Goal: Task Accomplishment & Management: Manage account settings

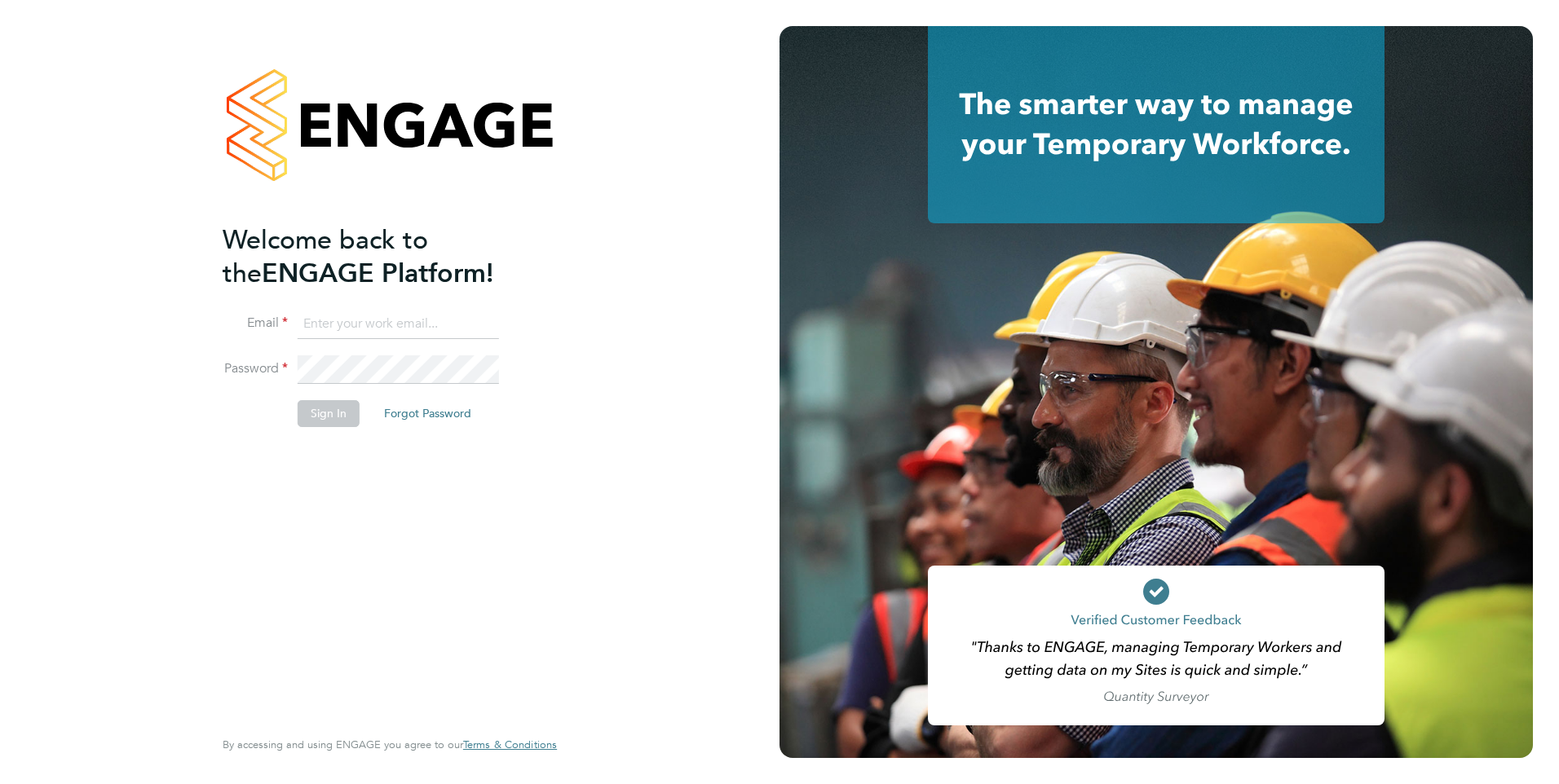
type input "kerry.baker@ncclondon.ac.uk"
click at [338, 419] on button "Sign In" at bounding box center [328, 413] width 62 height 26
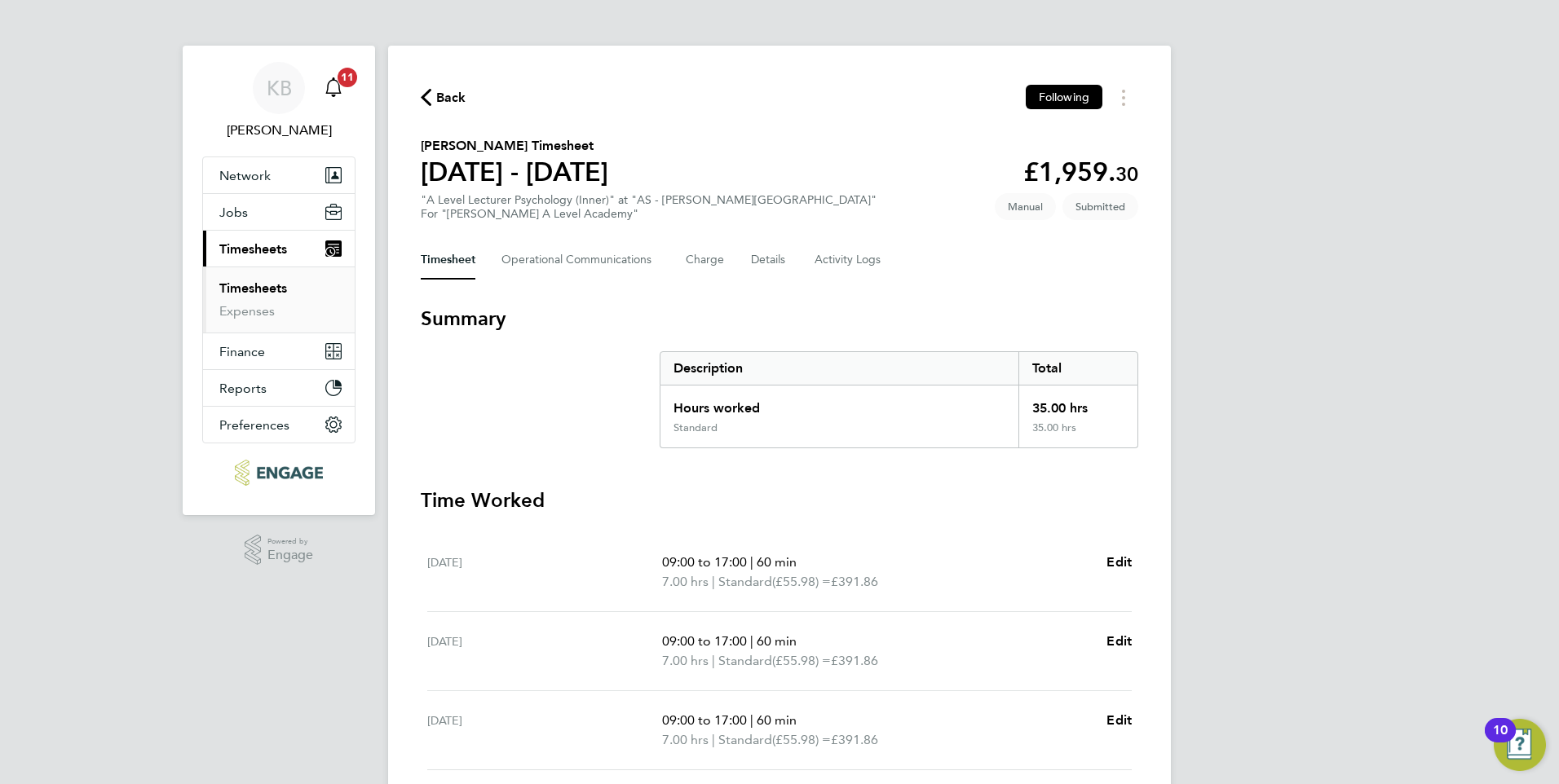
click at [335, 90] on icon "Main navigation" at bounding box center [333, 87] width 19 height 19
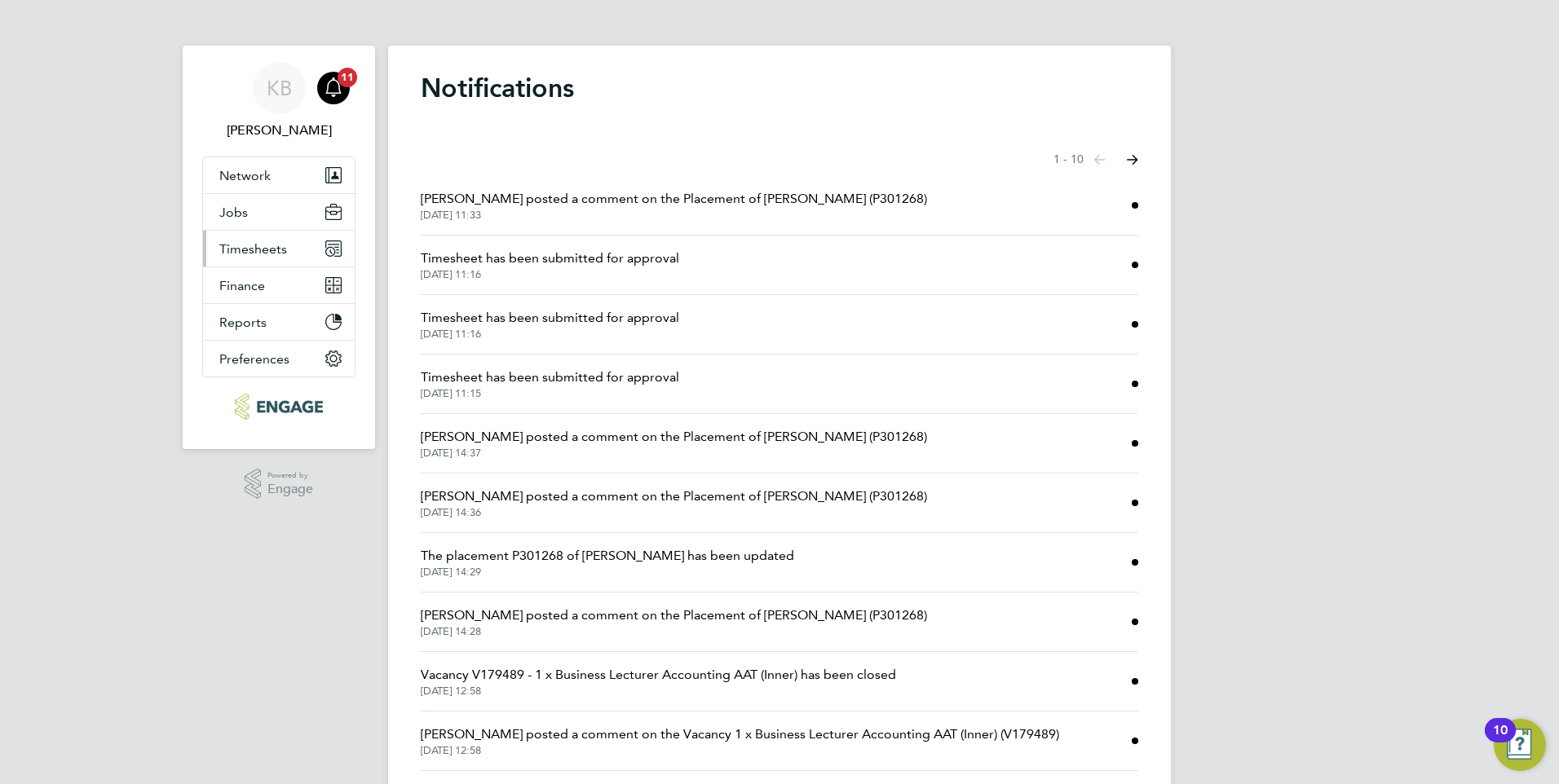
click at [255, 244] on span "Timesheets" at bounding box center [253, 249] width 68 height 16
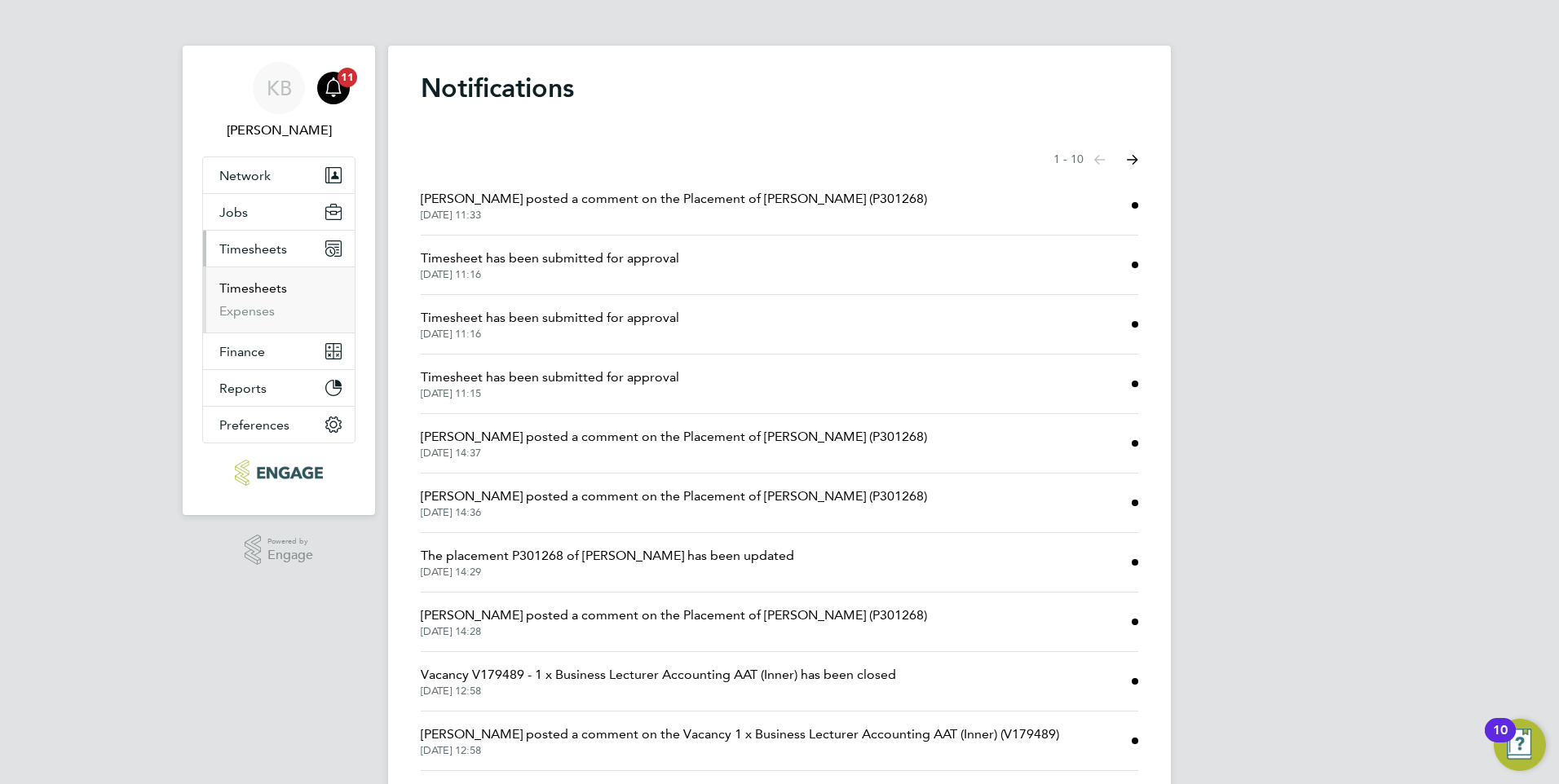
click at [276, 285] on link "Timesheets" at bounding box center [253, 288] width 68 height 16
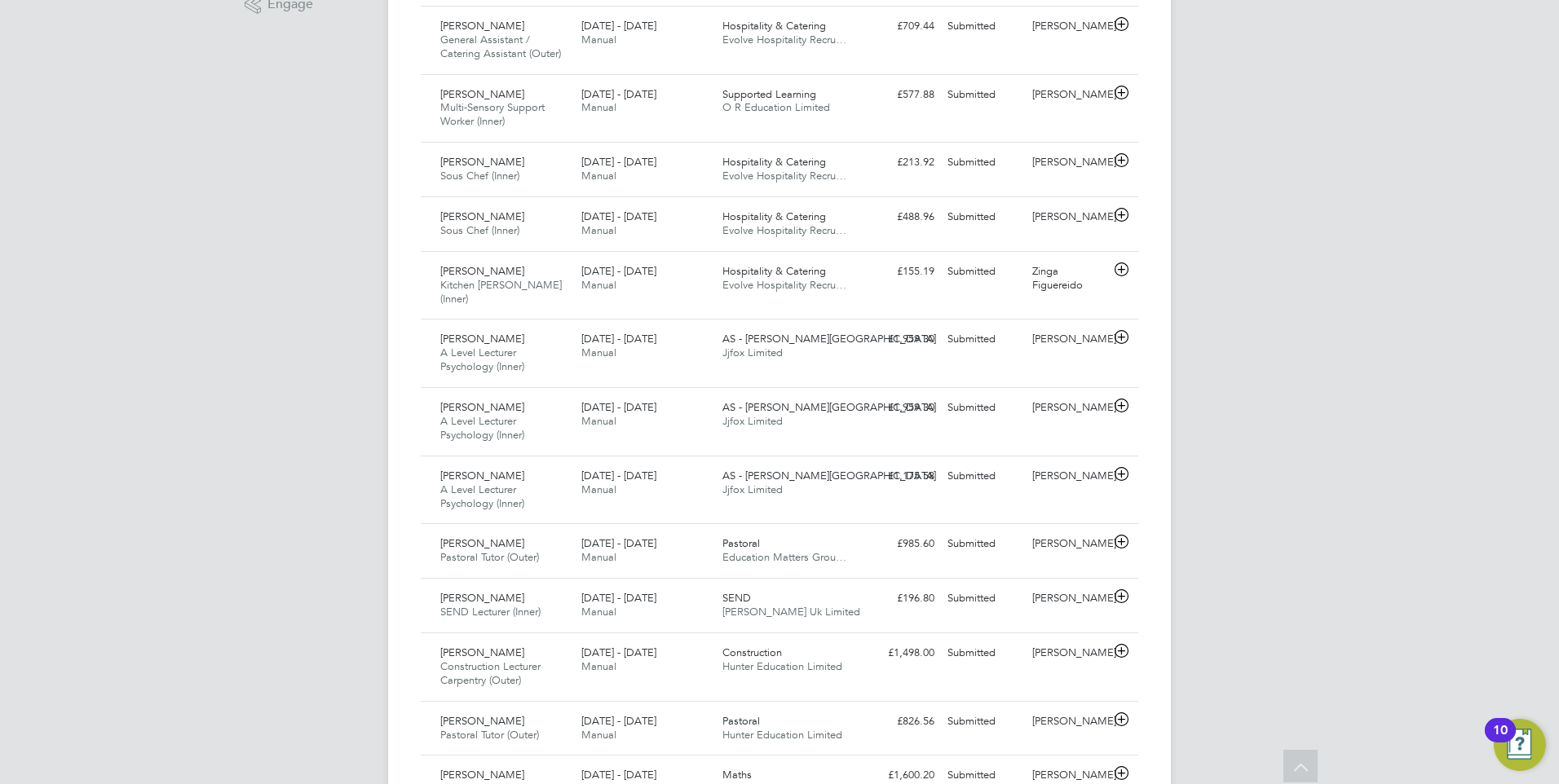
scroll to position [571, 0]
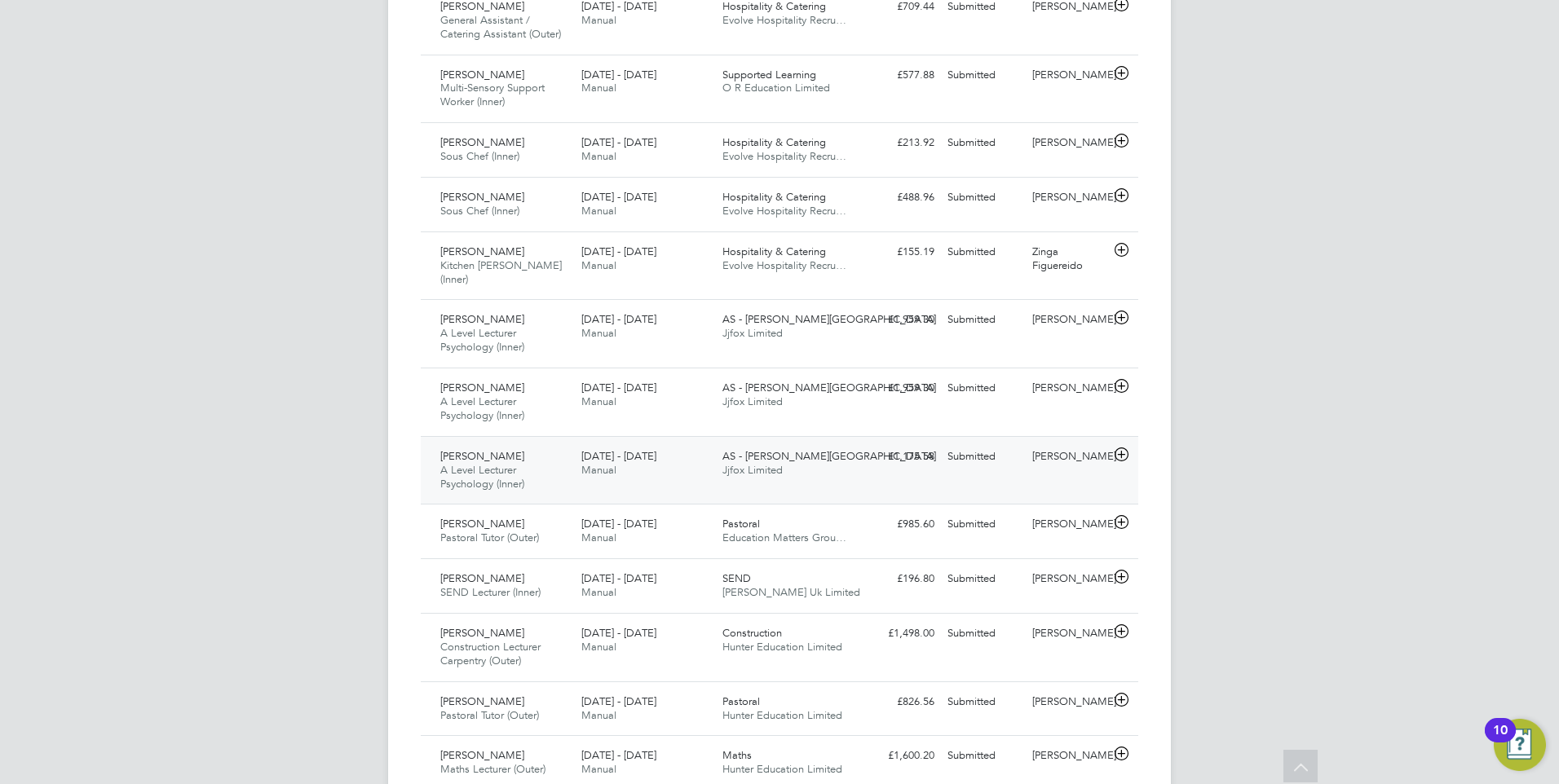
click at [763, 449] on span "AS - [PERSON_NAME][GEOGRAPHIC_DATA]" at bounding box center [829, 456] width 213 height 14
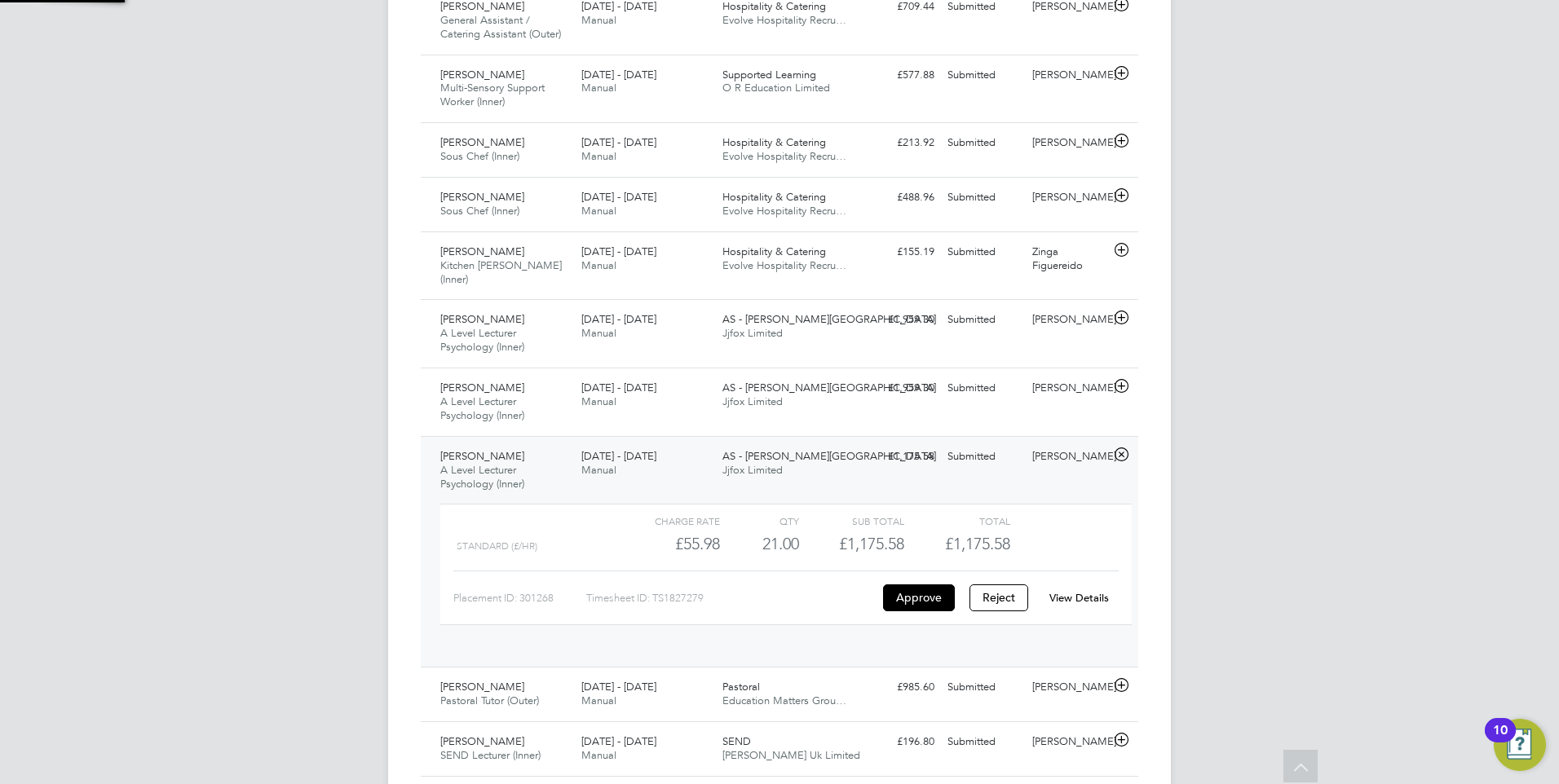
scroll to position [28, 159]
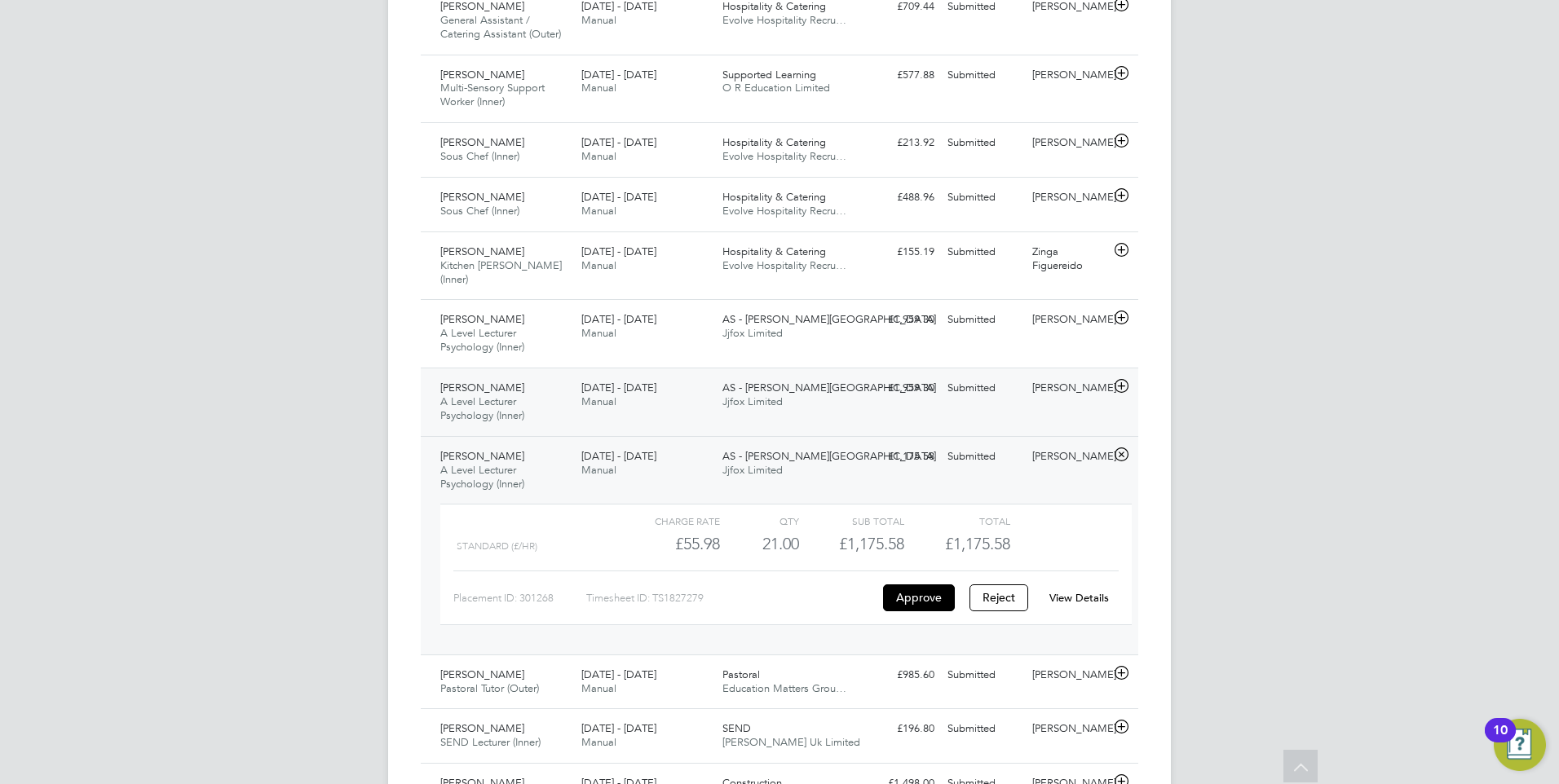
click at [762, 381] on span "AS - [PERSON_NAME][GEOGRAPHIC_DATA]" at bounding box center [829, 388] width 213 height 14
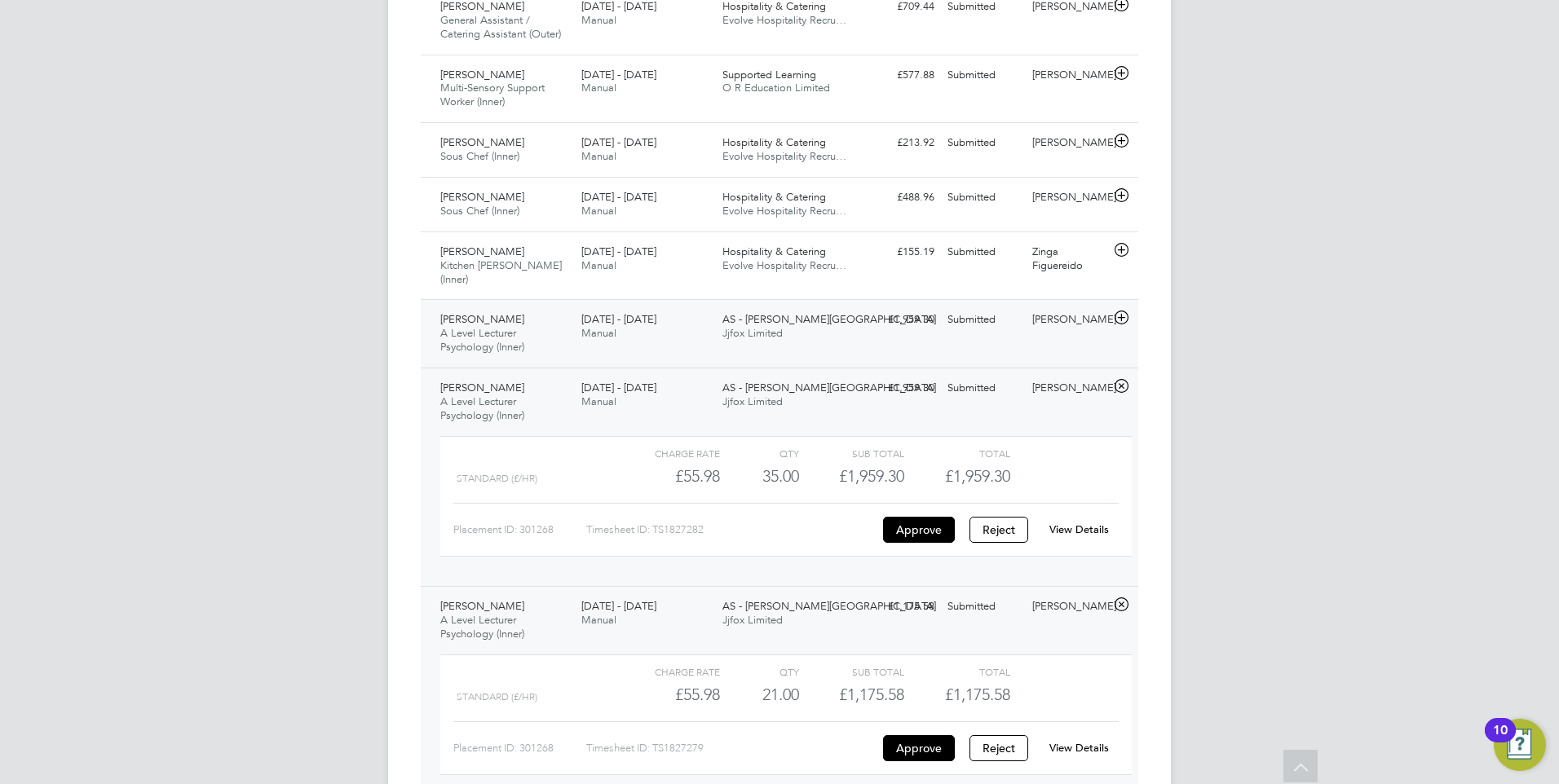
click at [769, 326] on span "Jjfox Limited" at bounding box center [752, 333] width 60 height 14
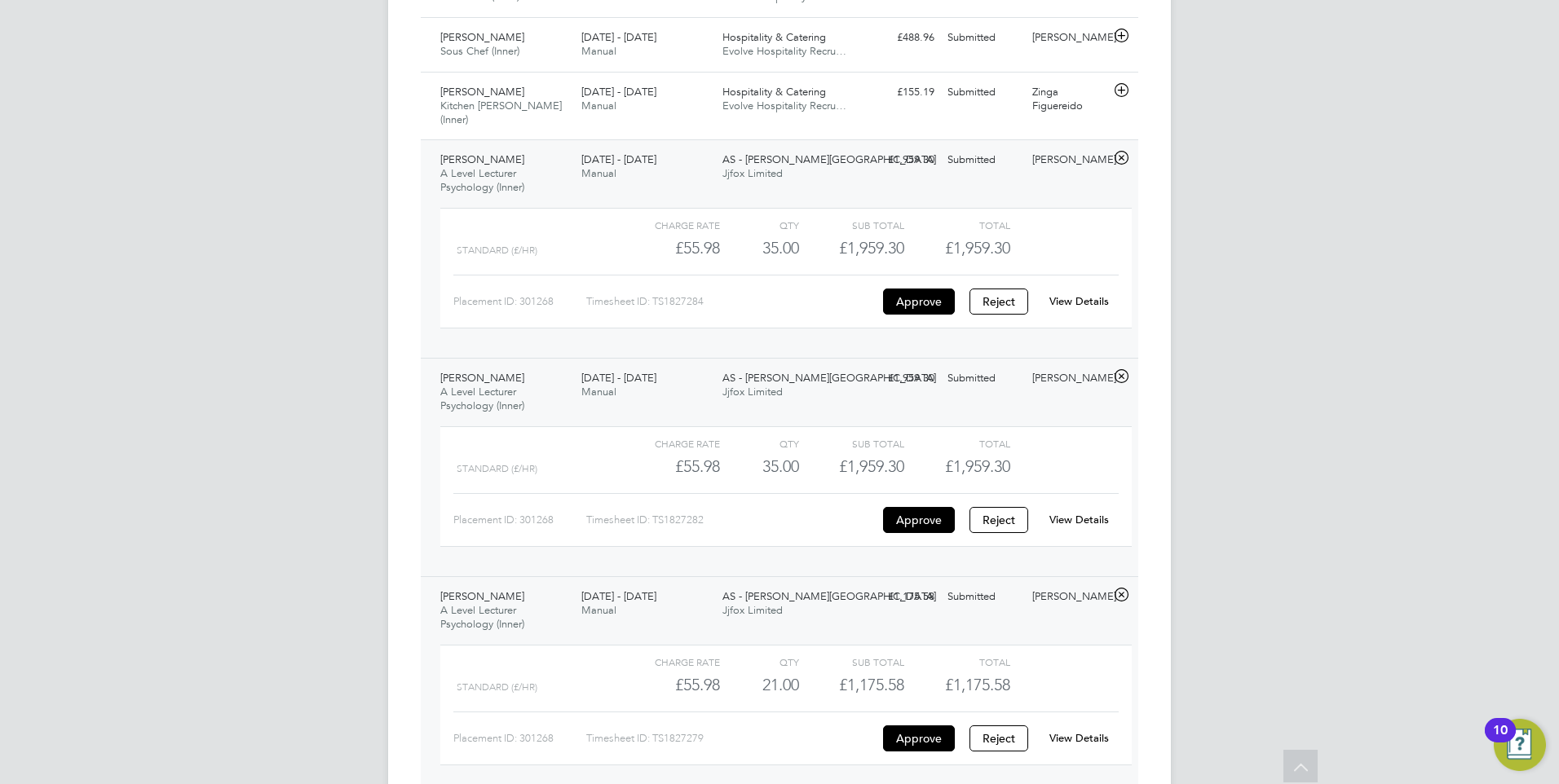
scroll to position [734, 0]
click at [918, 285] on button "Approve" at bounding box center [919, 298] width 71 height 26
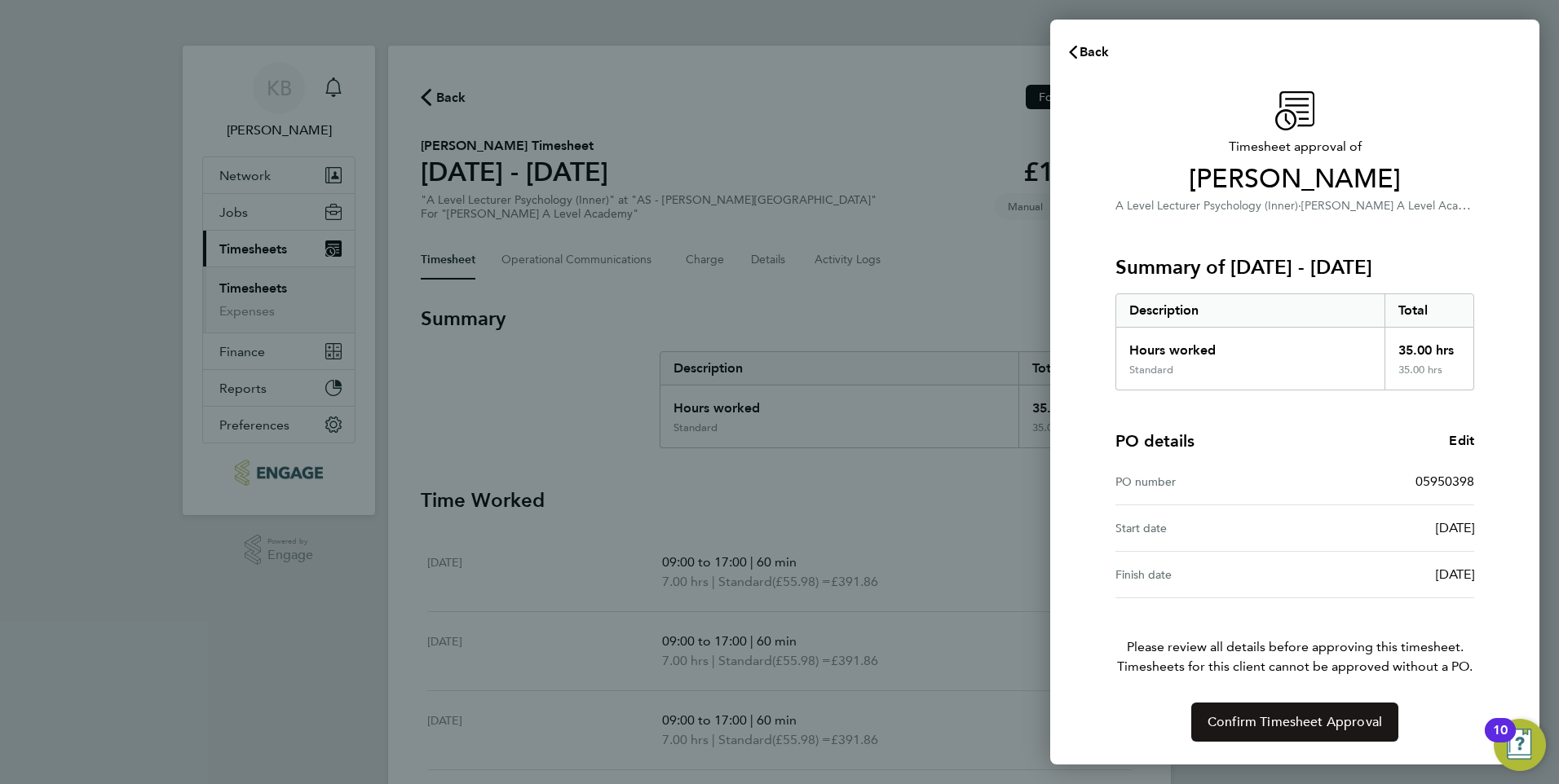
click at [1291, 726] on span "Confirm Timesheet Approval" at bounding box center [1294, 722] width 174 height 17
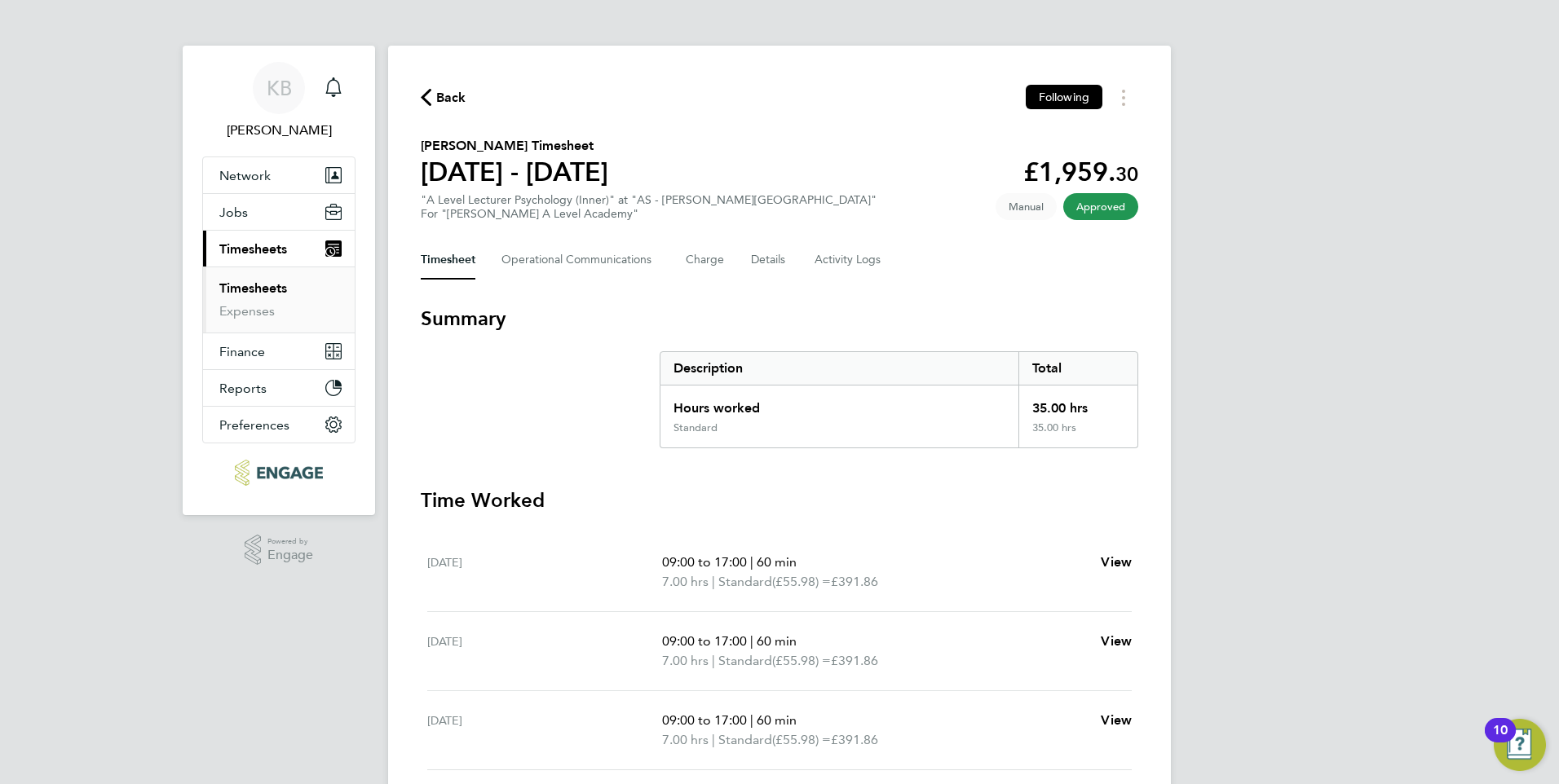
click at [272, 292] on link "Timesheets" at bounding box center [253, 288] width 68 height 16
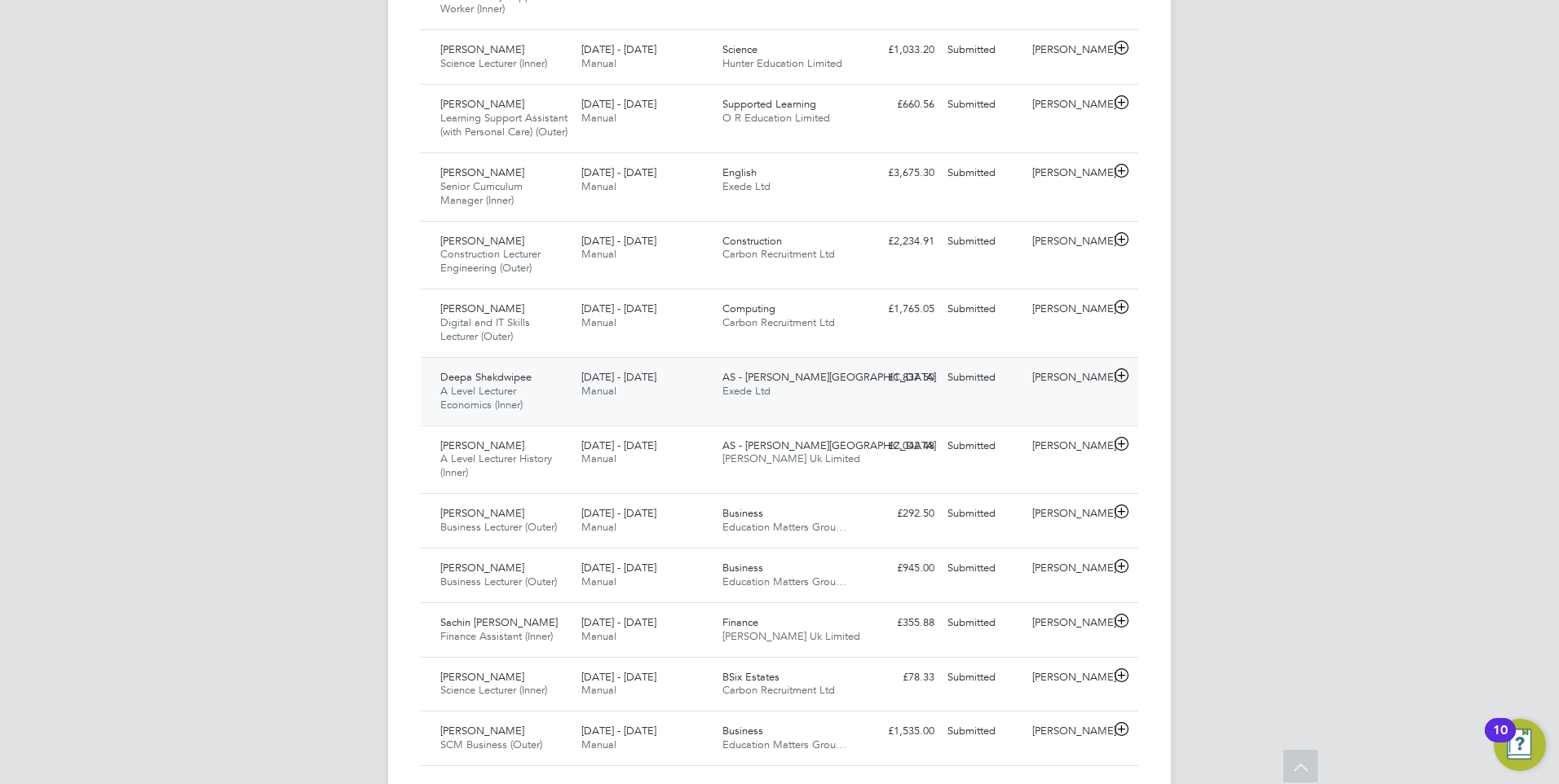
click at [623, 387] on div "15 - 21 Sep 2025 Manual" at bounding box center [645, 385] width 141 height 41
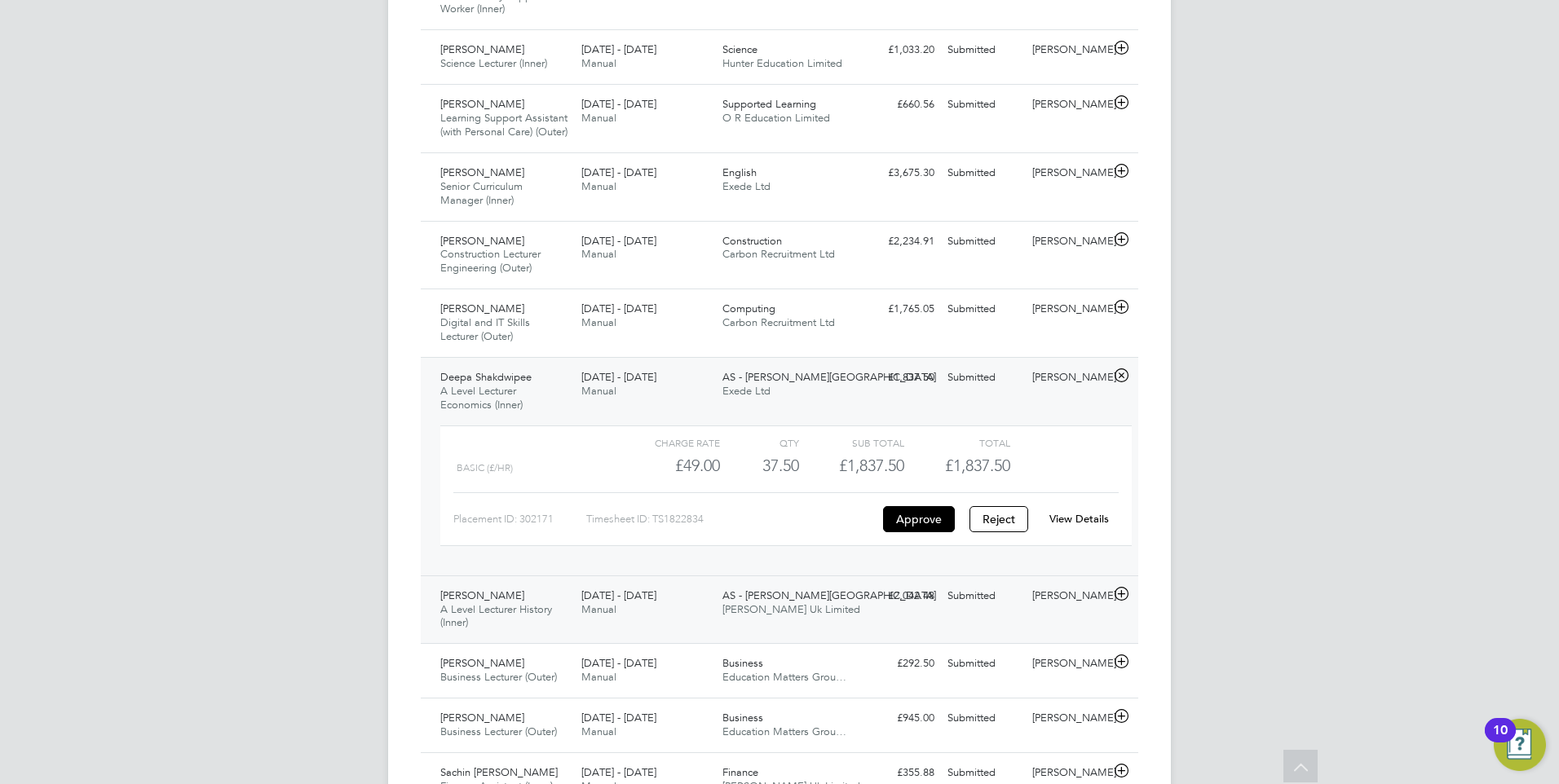
click at [631, 611] on div "15 - 21 Sep 2025 Manual" at bounding box center [645, 603] width 141 height 41
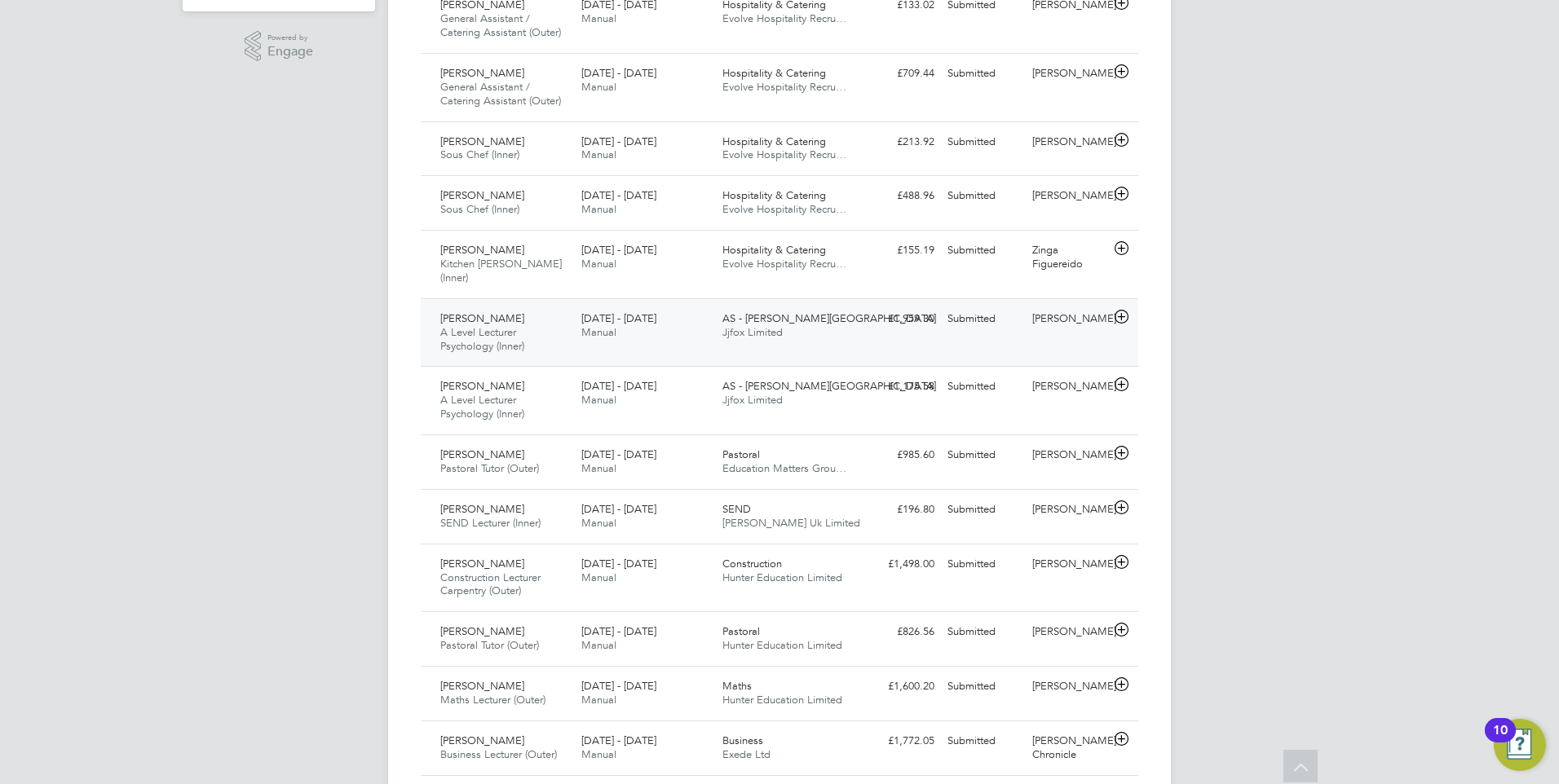
click at [632, 312] on span "[DATE] - [DATE]" at bounding box center [619, 318] width 75 height 14
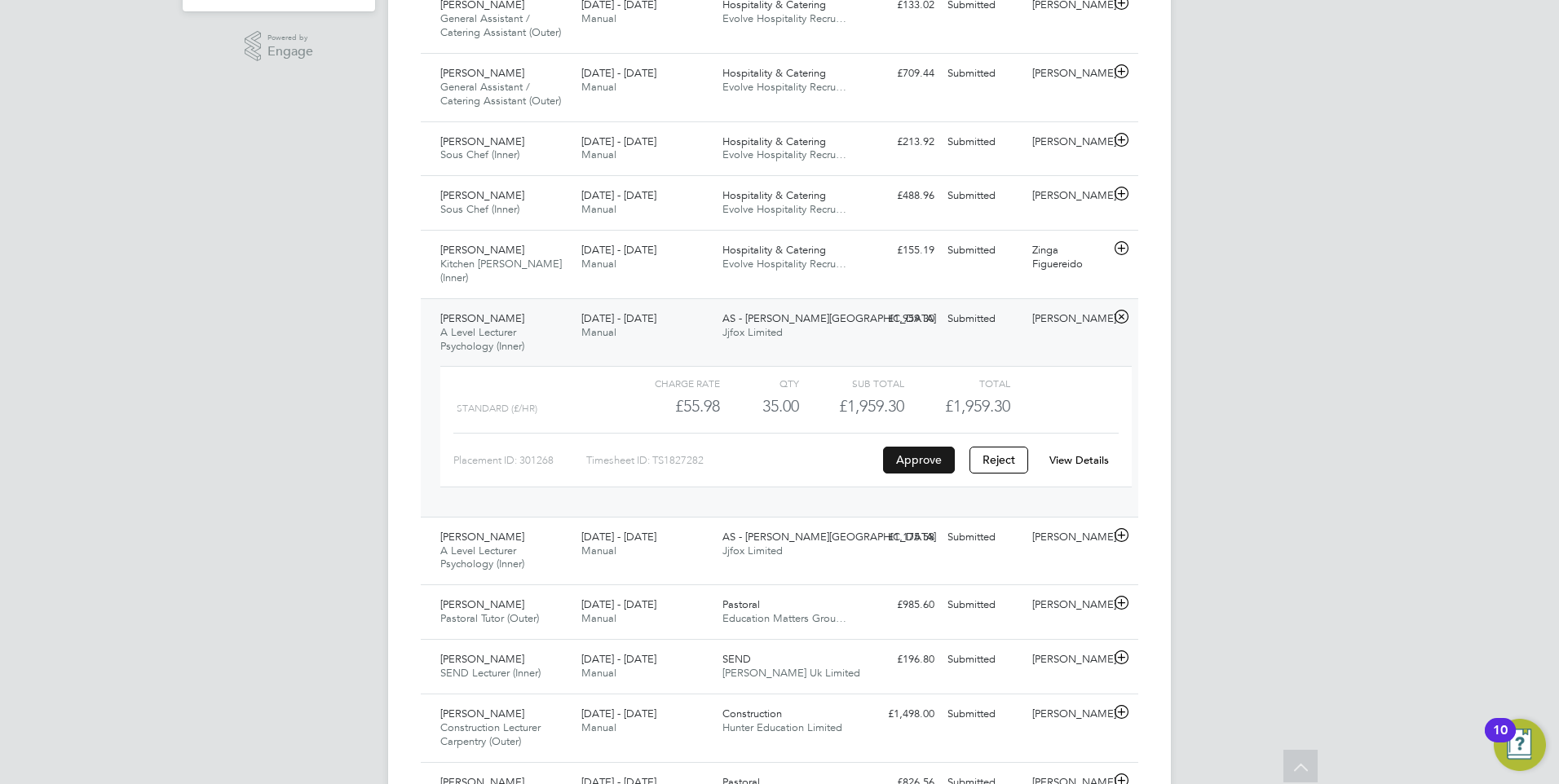
click at [935, 446] on button "Approve" at bounding box center [919, 459] width 71 height 26
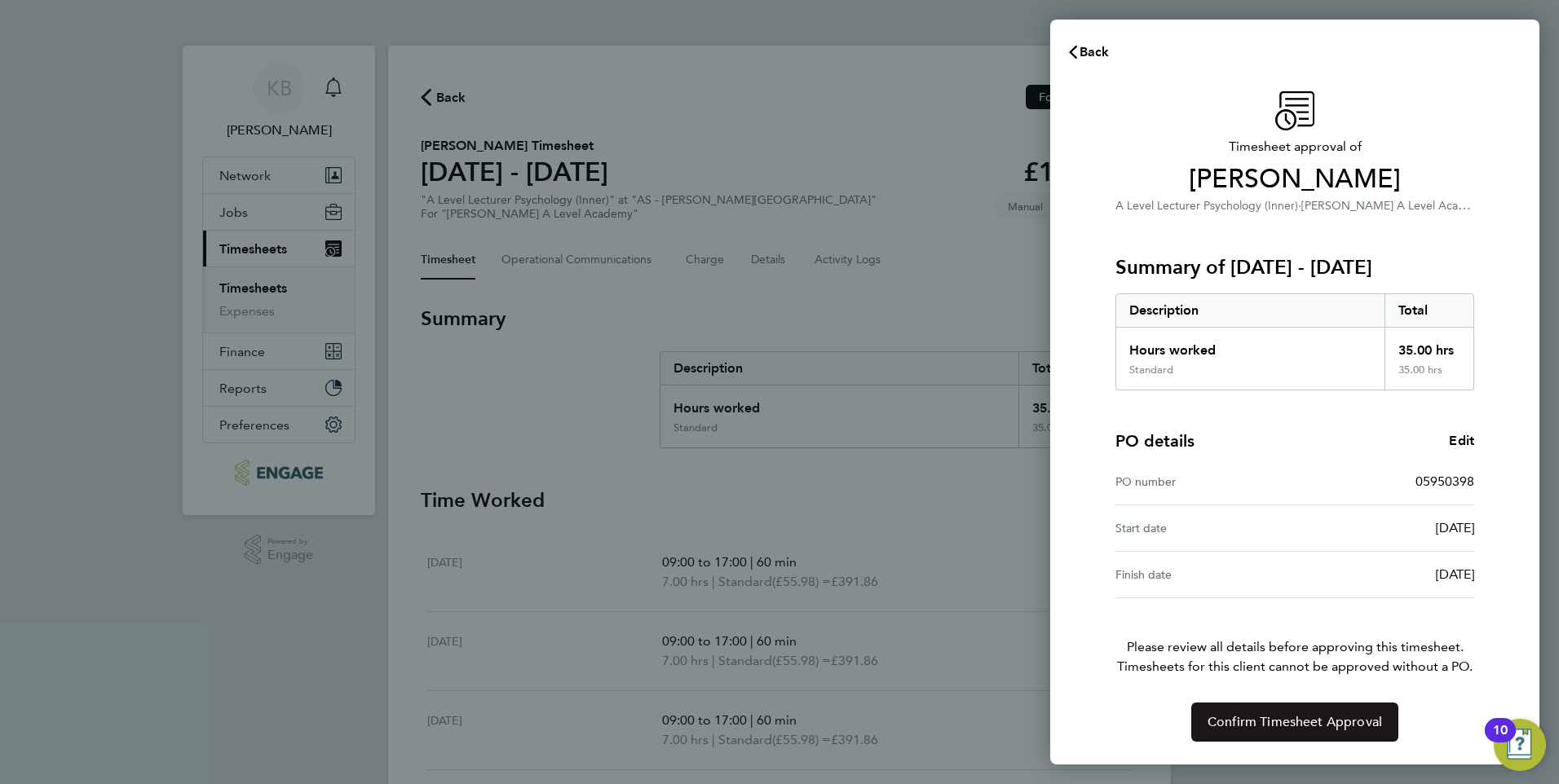
click at [1304, 720] on span "Confirm Timesheet Approval" at bounding box center [1294, 722] width 174 height 17
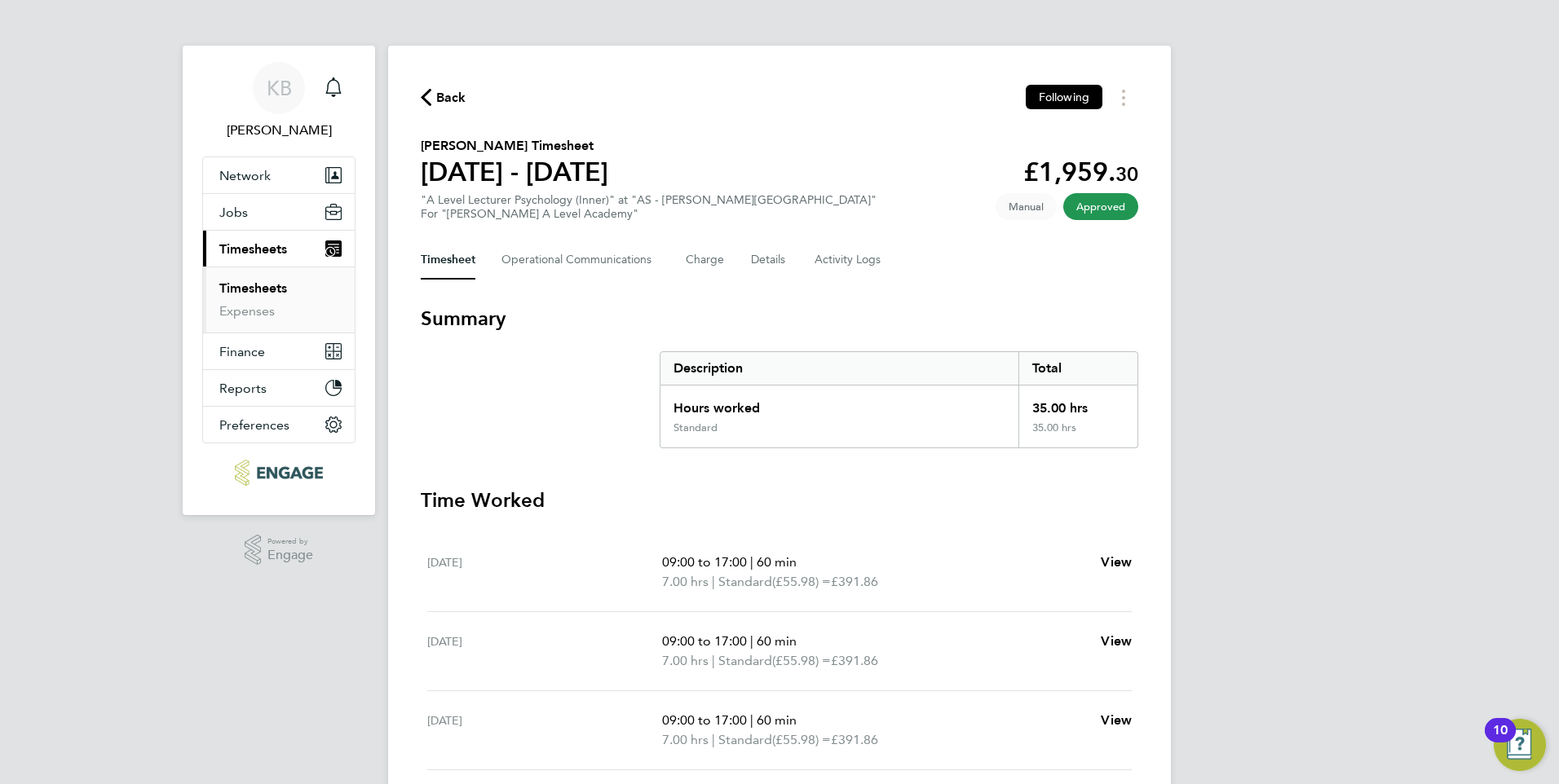
click at [261, 295] on link "Timesheets" at bounding box center [253, 288] width 68 height 16
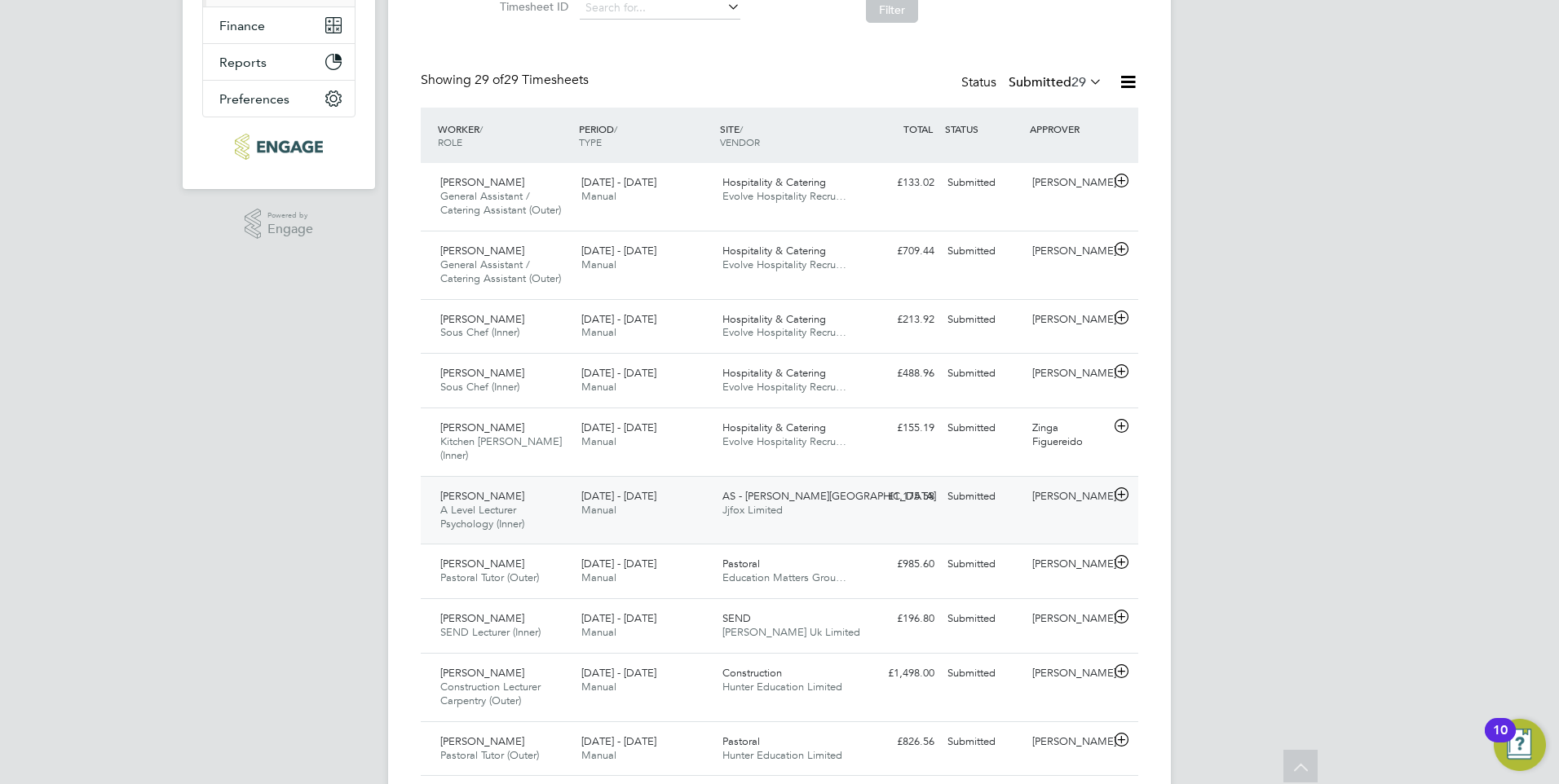
click at [739, 489] on span "AS - [PERSON_NAME][GEOGRAPHIC_DATA]" at bounding box center [829, 496] width 213 height 14
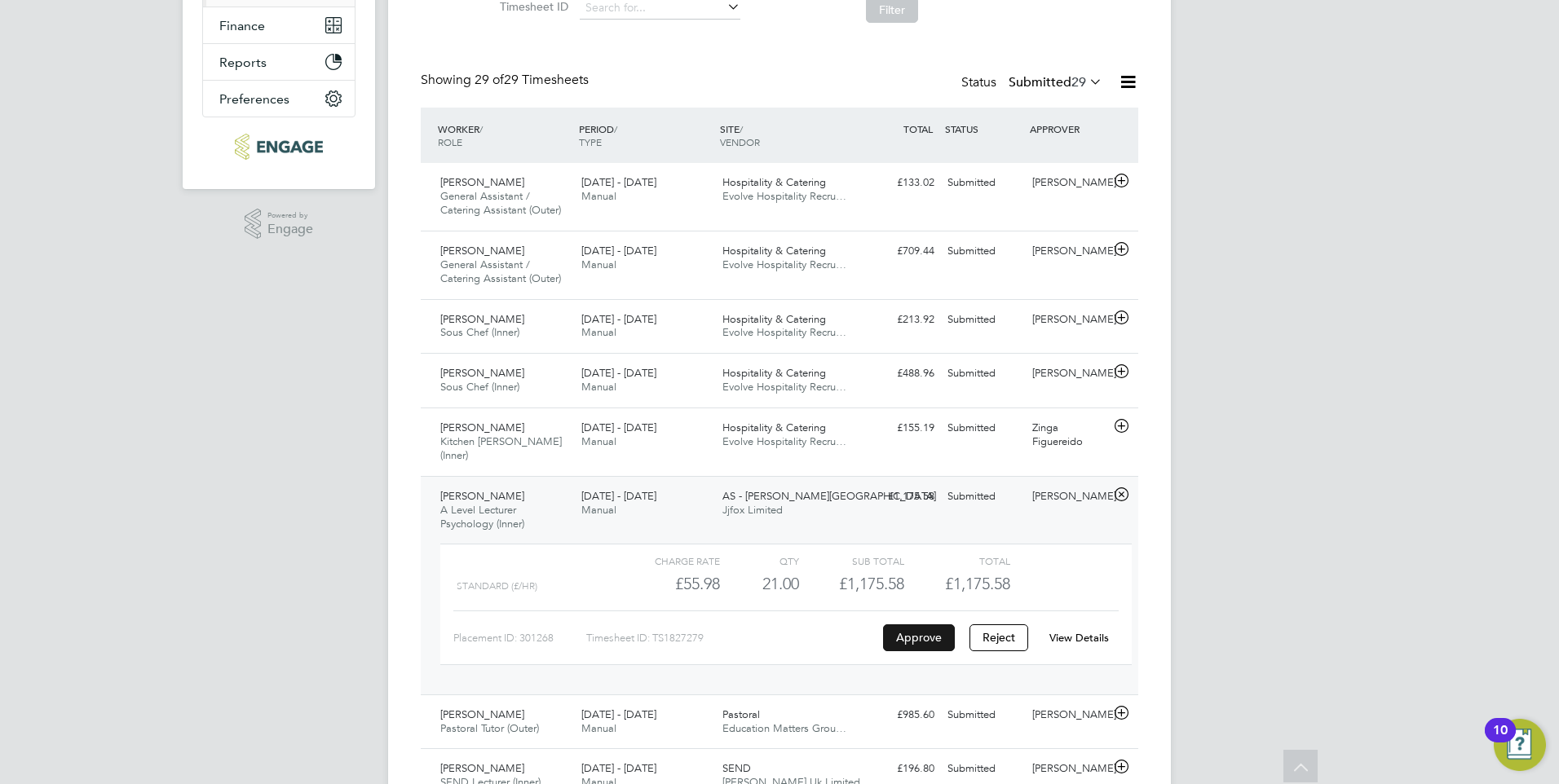
click at [913, 631] on button "Approve" at bounding box center [919, 638] width 71 height 26
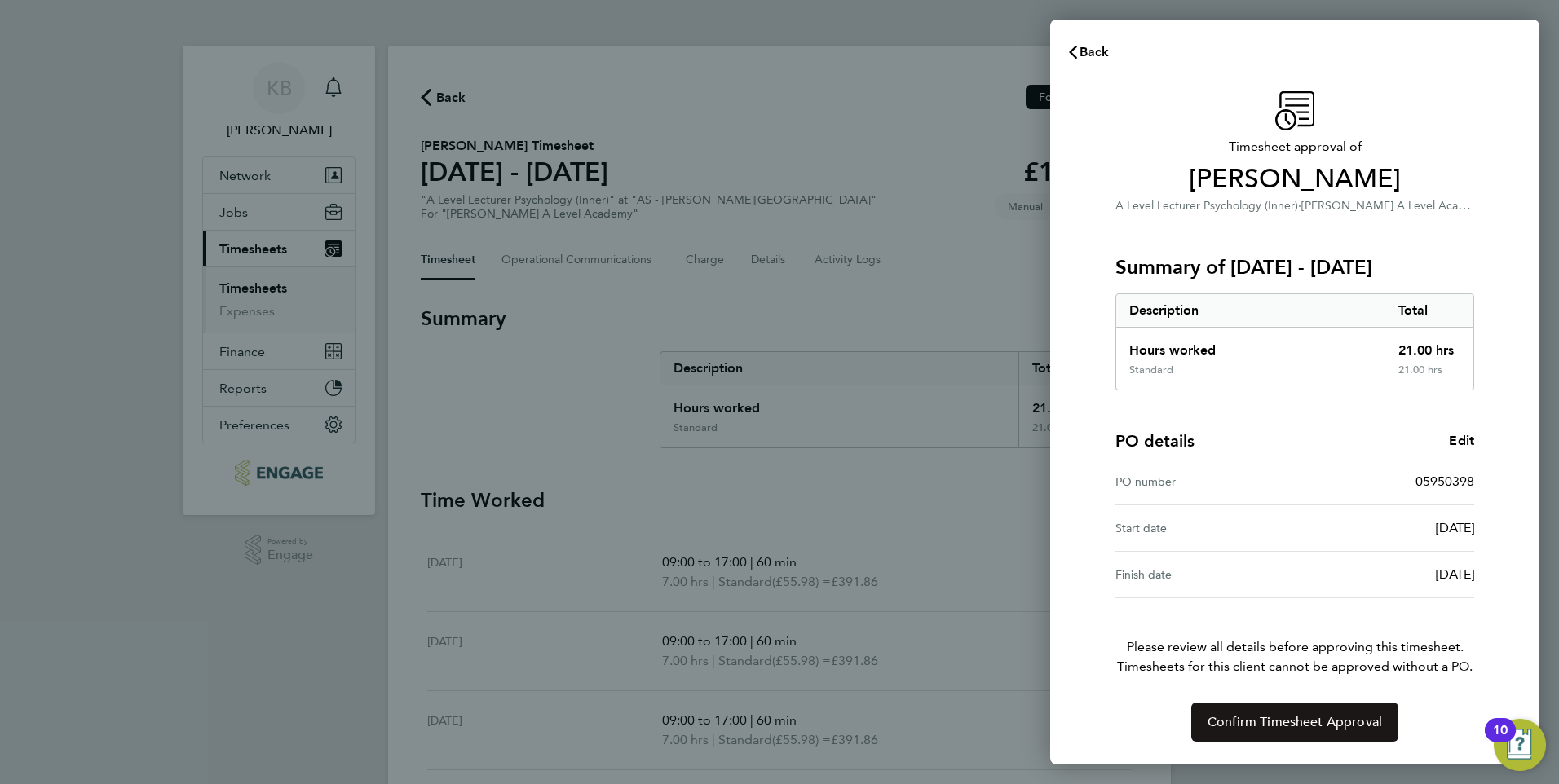
click at [1339, 721] on span "Confirm Timesheet Approval" at bounding box center [1294, 722] width 174 height 17
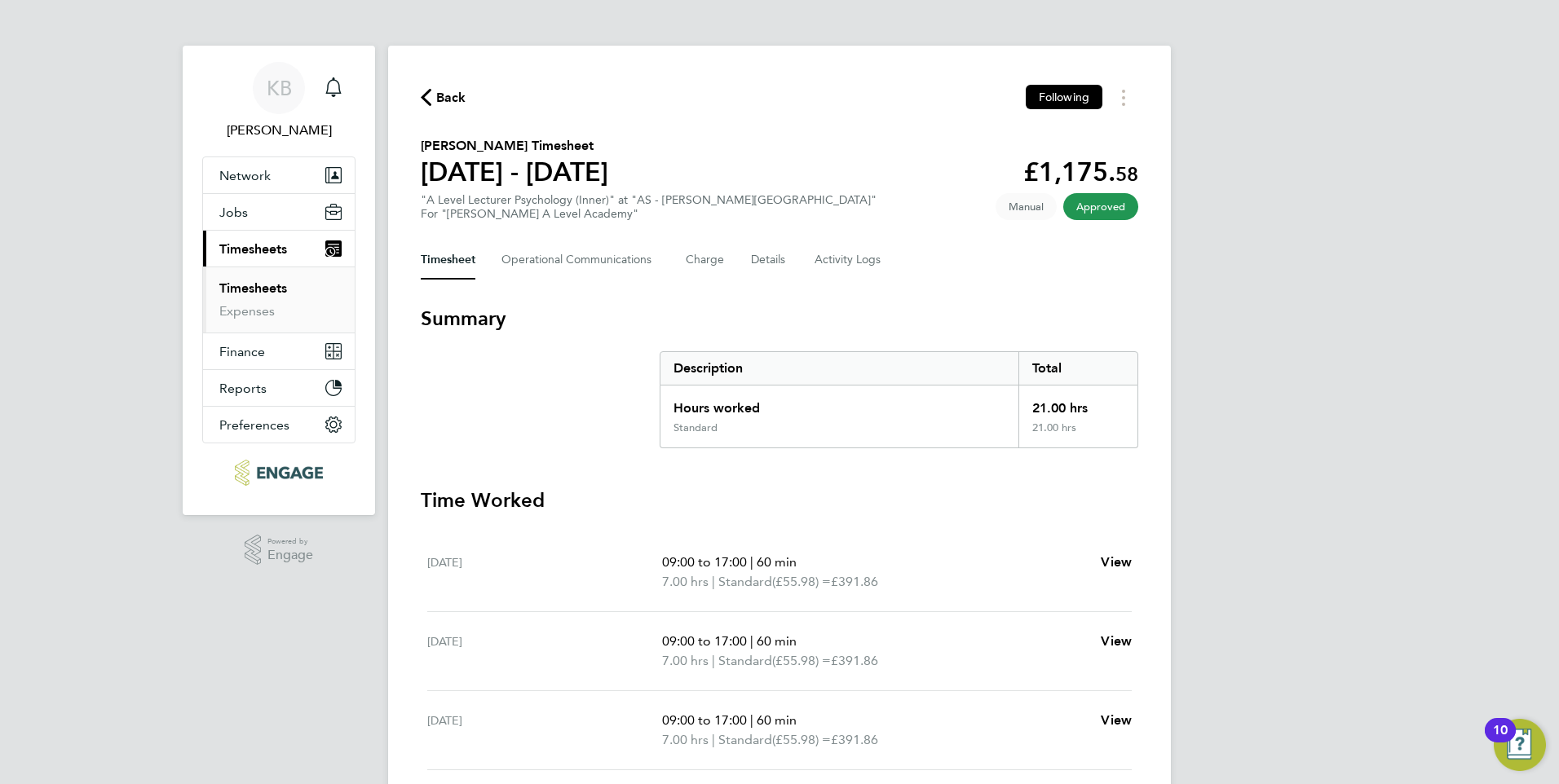
click at [274, 286] on link "Timesheets" at bounding box center [253, 288] width 68 height 16
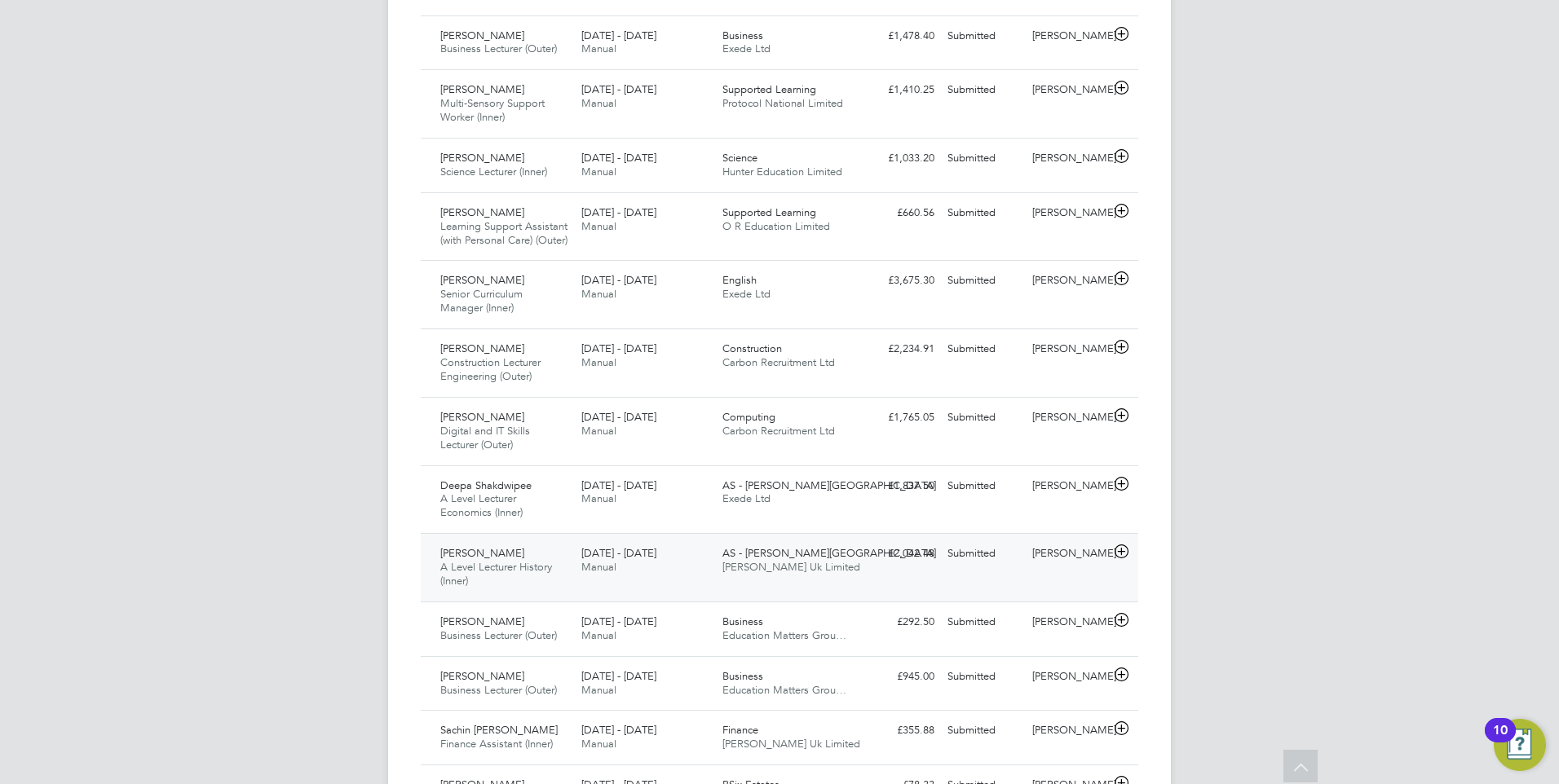
click at [791, 561] on span "[PERSON_NAME] Uk Limited" at bounding box center [791, 567] width 138 height 14
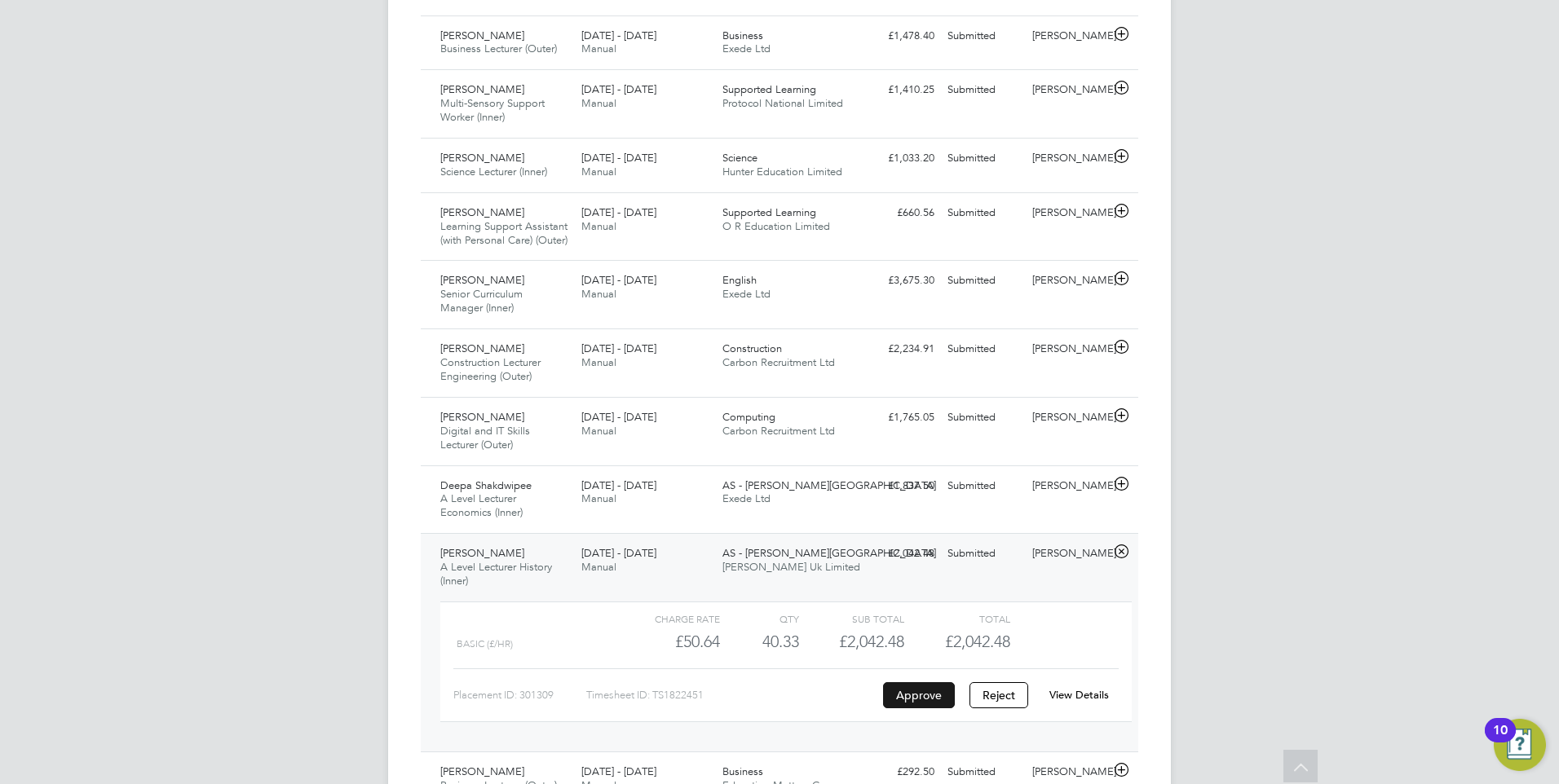
click at [925, 692] on button "Approve" at bounding box center [919, 695] width 71 height 26
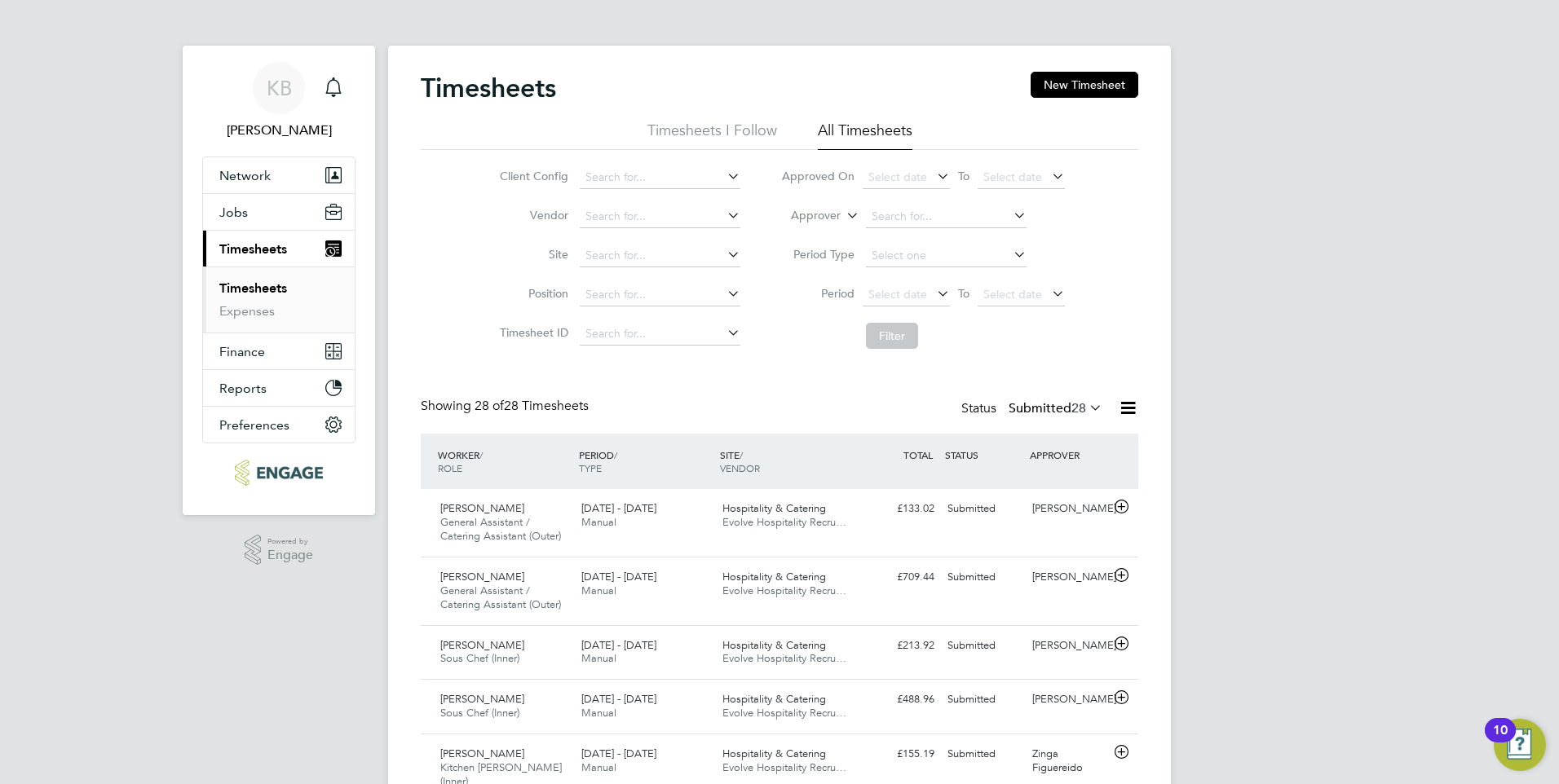
click at [251, 285] on link "Timesheets" at bounding box center [253, 288] width 68 height 16
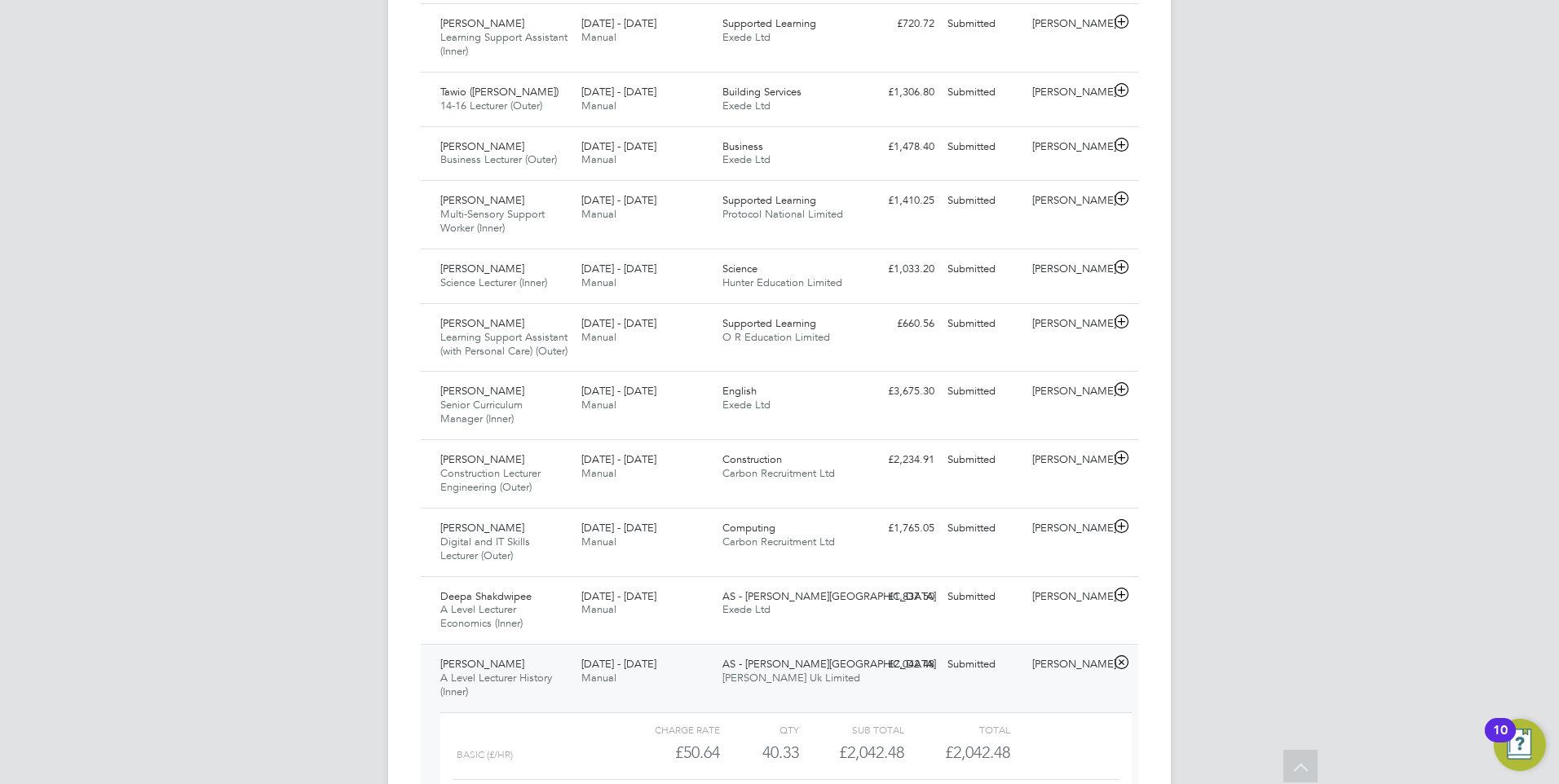
scroll to position [1304, 0]
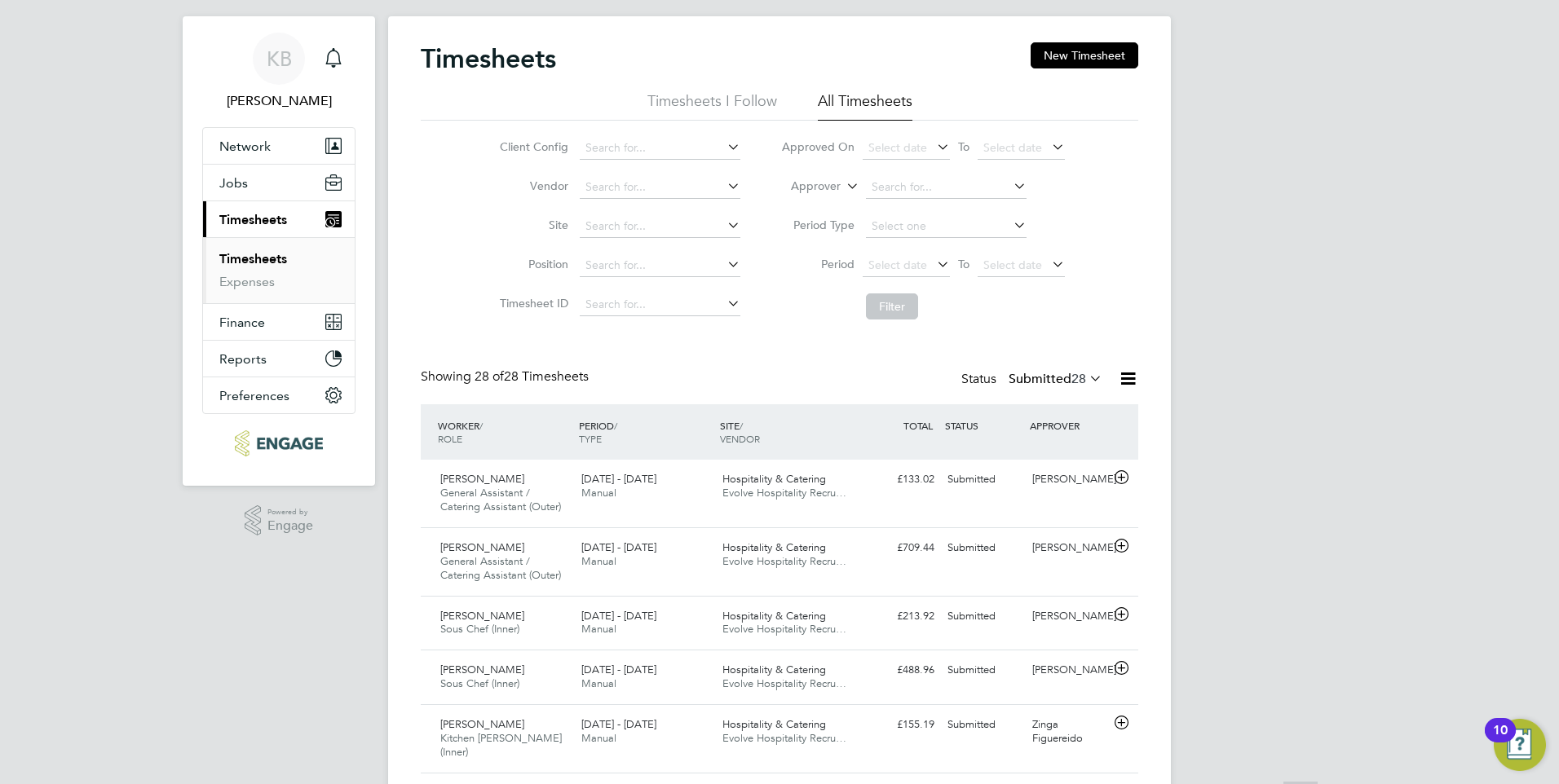
scroll to position [0, 0]
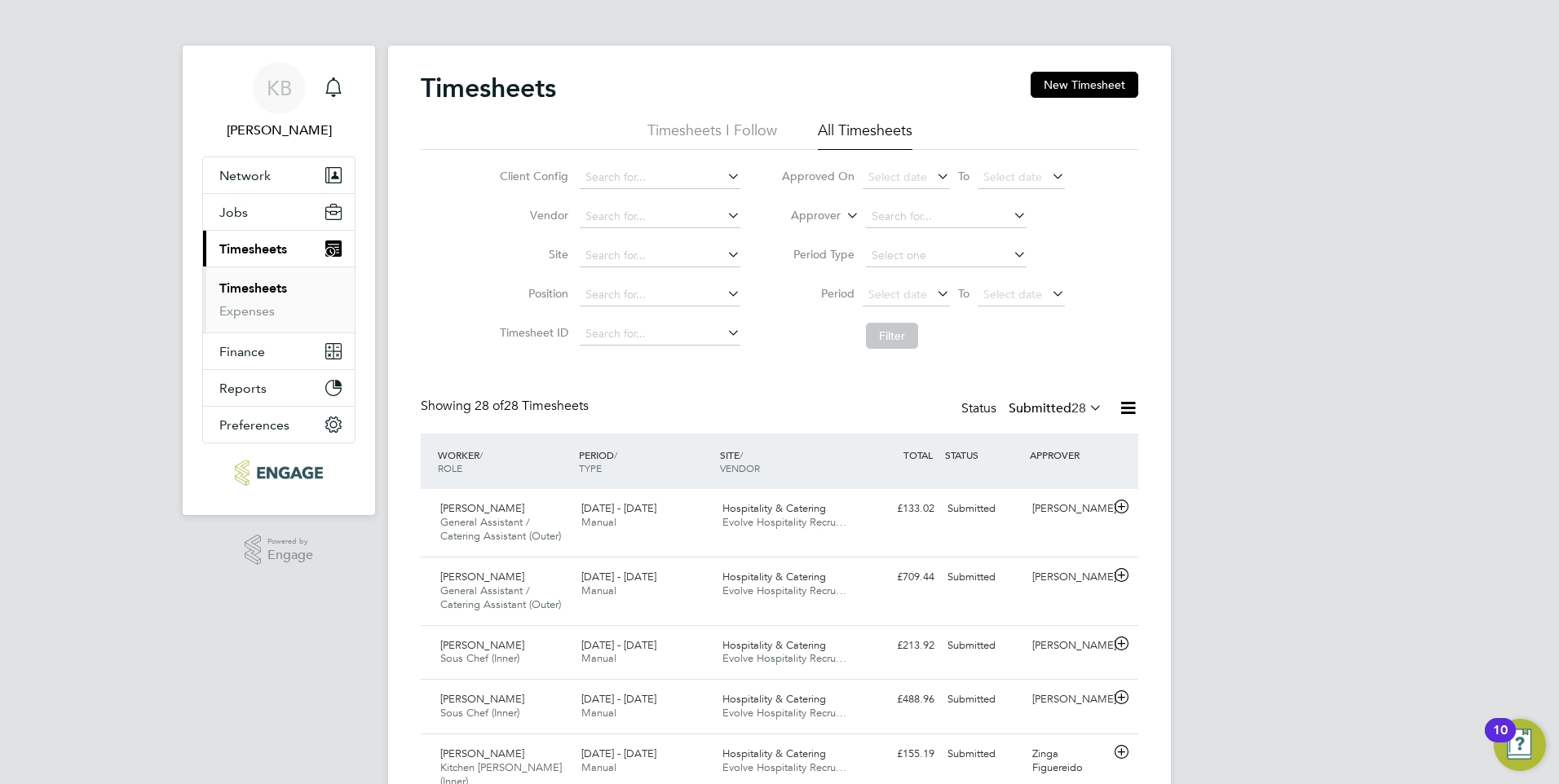
click at [724, 251] on icon at bounding box center [724, 254] width 0 height 23
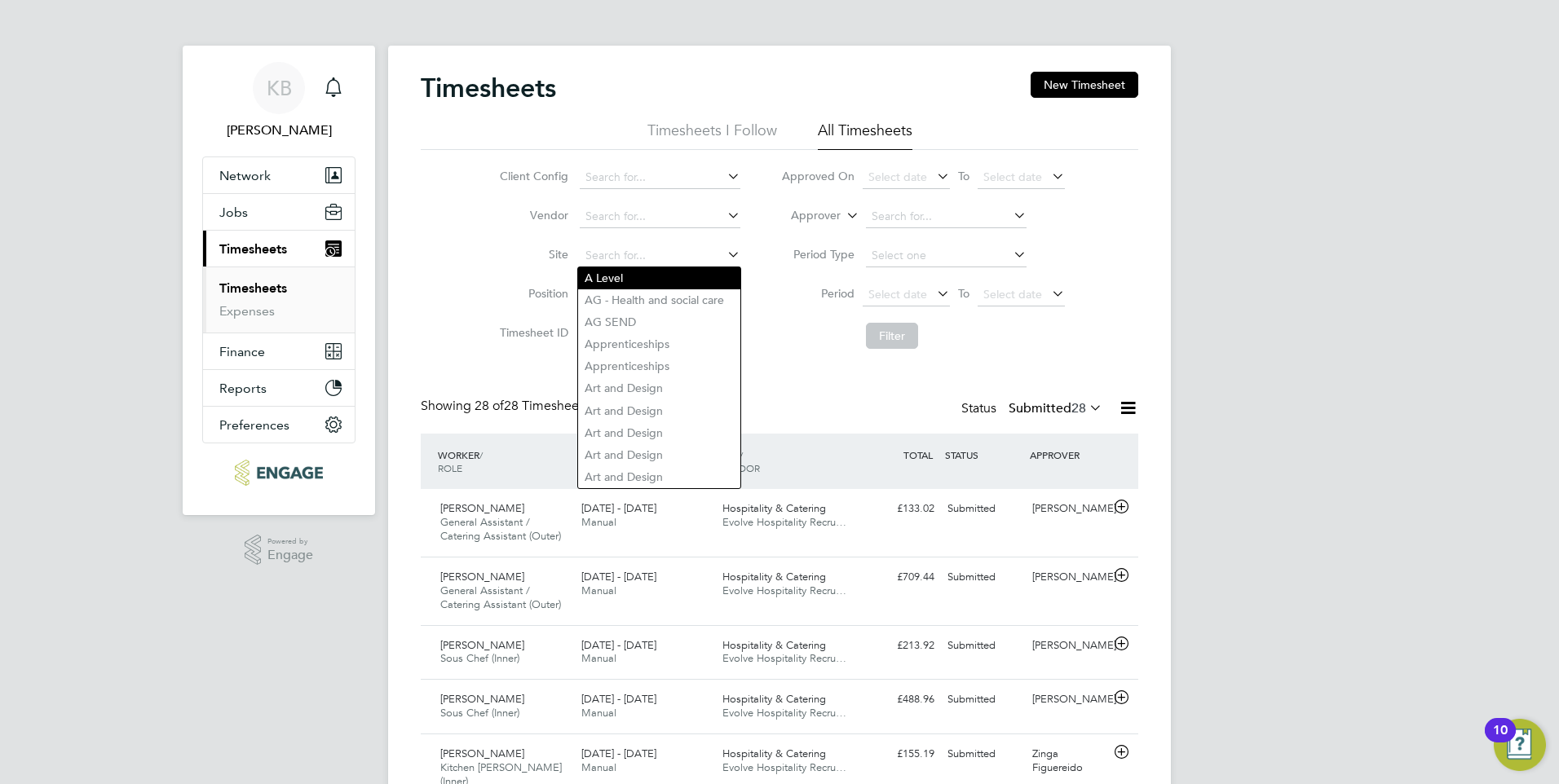
click at [627, 278] on li "A Level" at bounding box center [659, 278] width 162 height 22
type input "A Level"
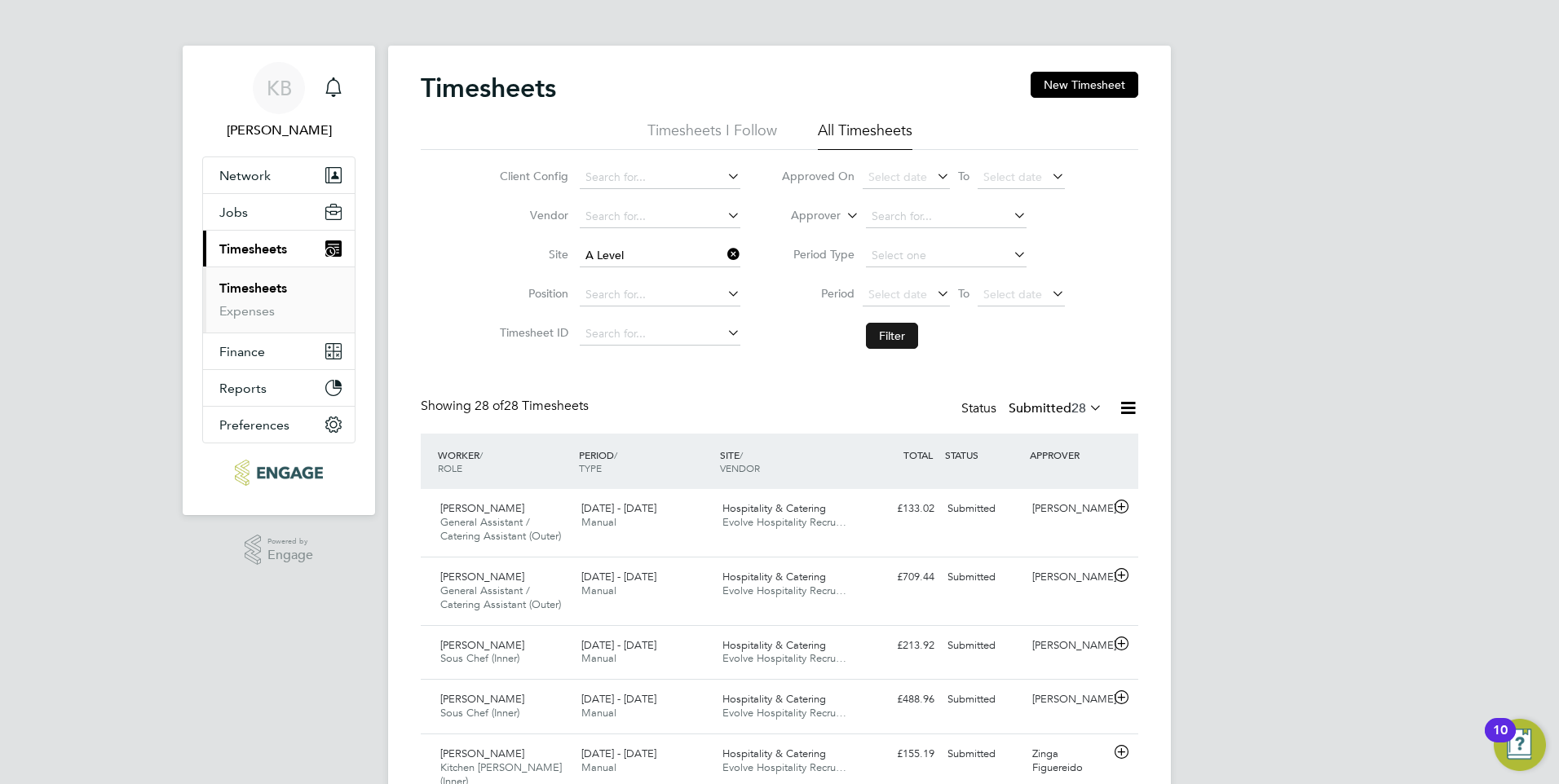
click at [897, 330] on button "Filter" at bounding box center [892, 336] width 52 height 26
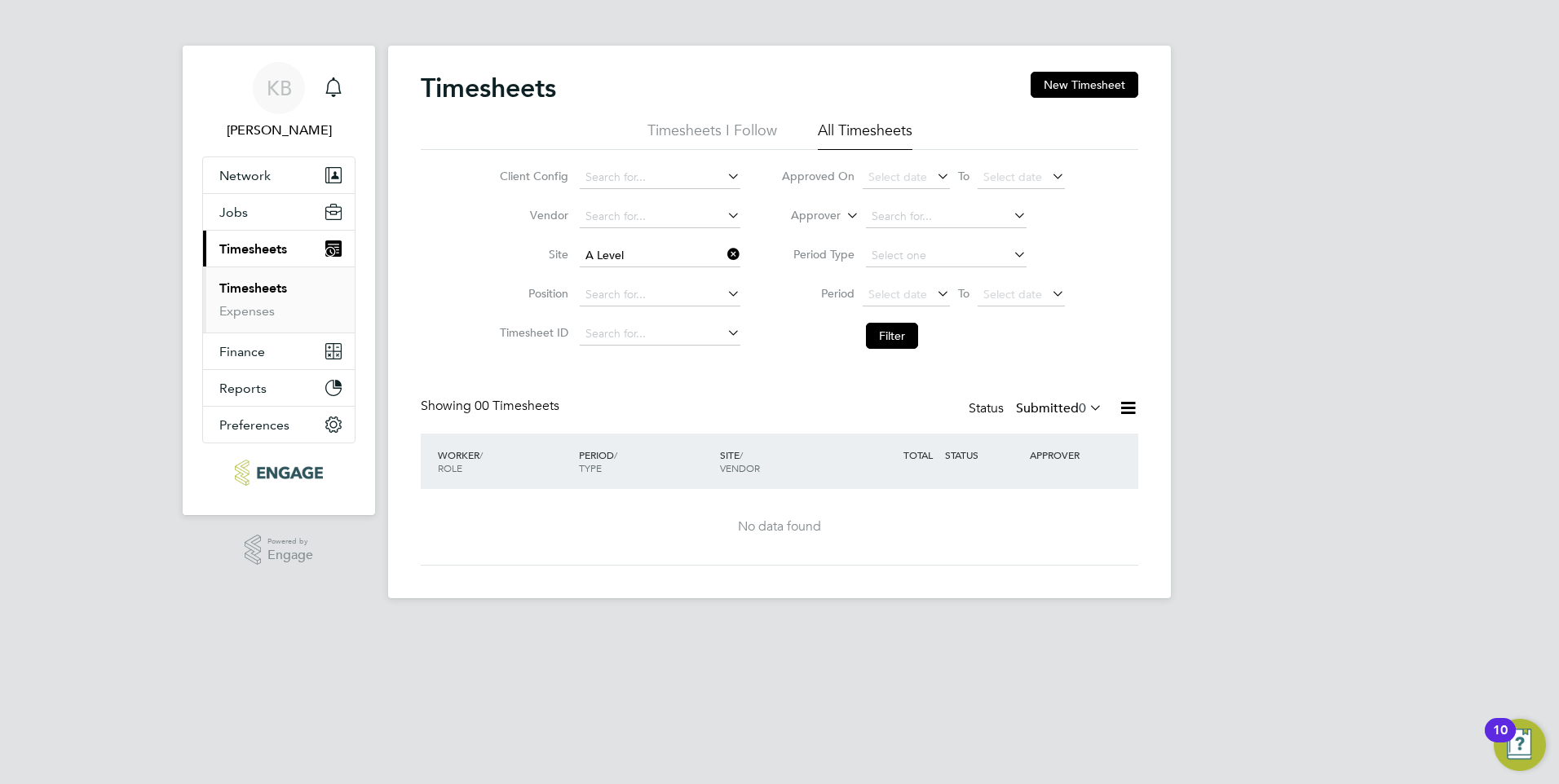
click at [724, 250] on icon at bounding box center [724, 254] width 0 height 23
click at [724, 251] on icon at bounding box center [724, 254] width 0 height 23
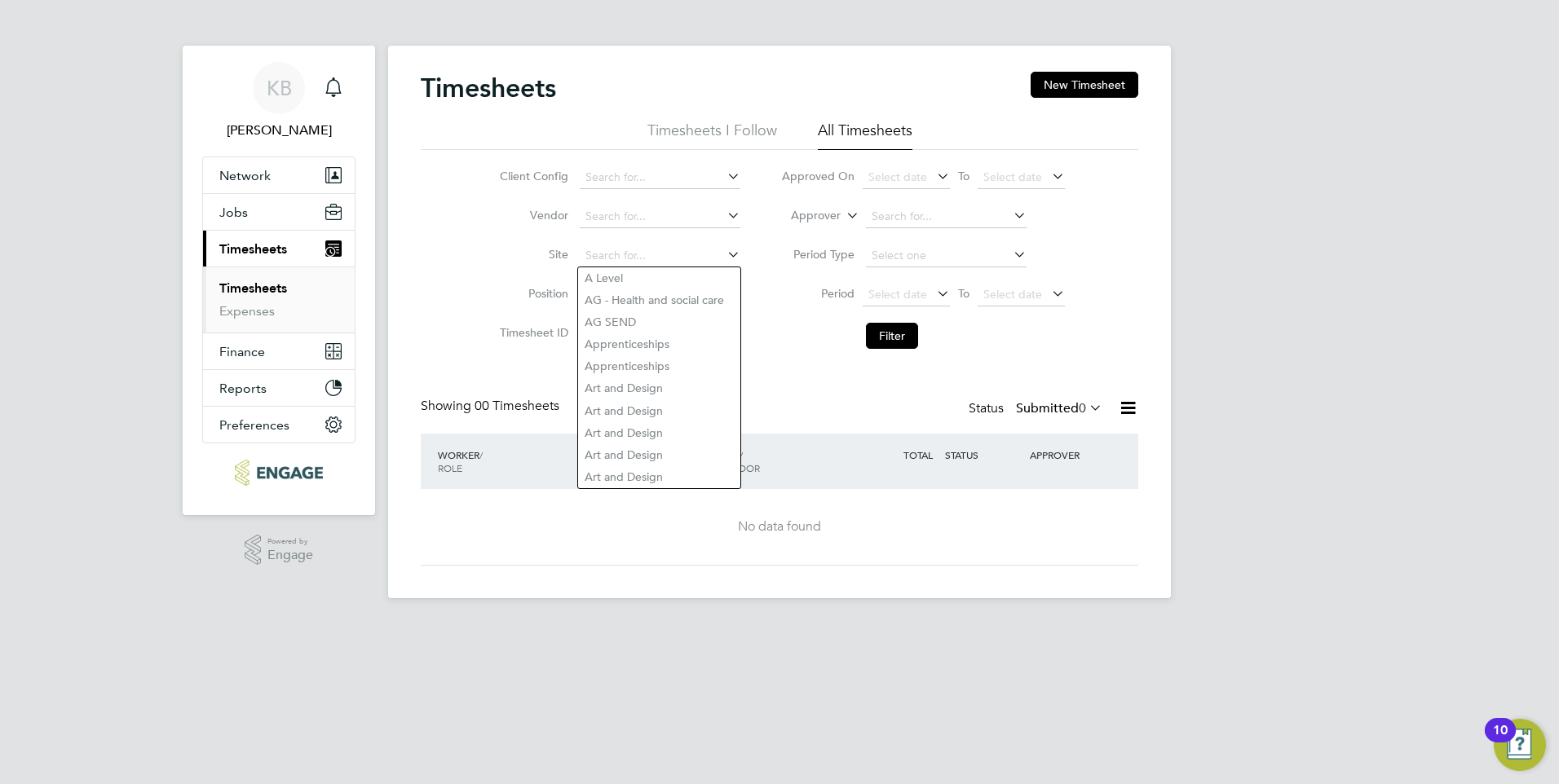
click at [1278, 261] on div "KB Kerry Baker Notifications Applications: Network Sites Workers Jobs Positions…" at bounding box center [779, 312] width 1559 height 625
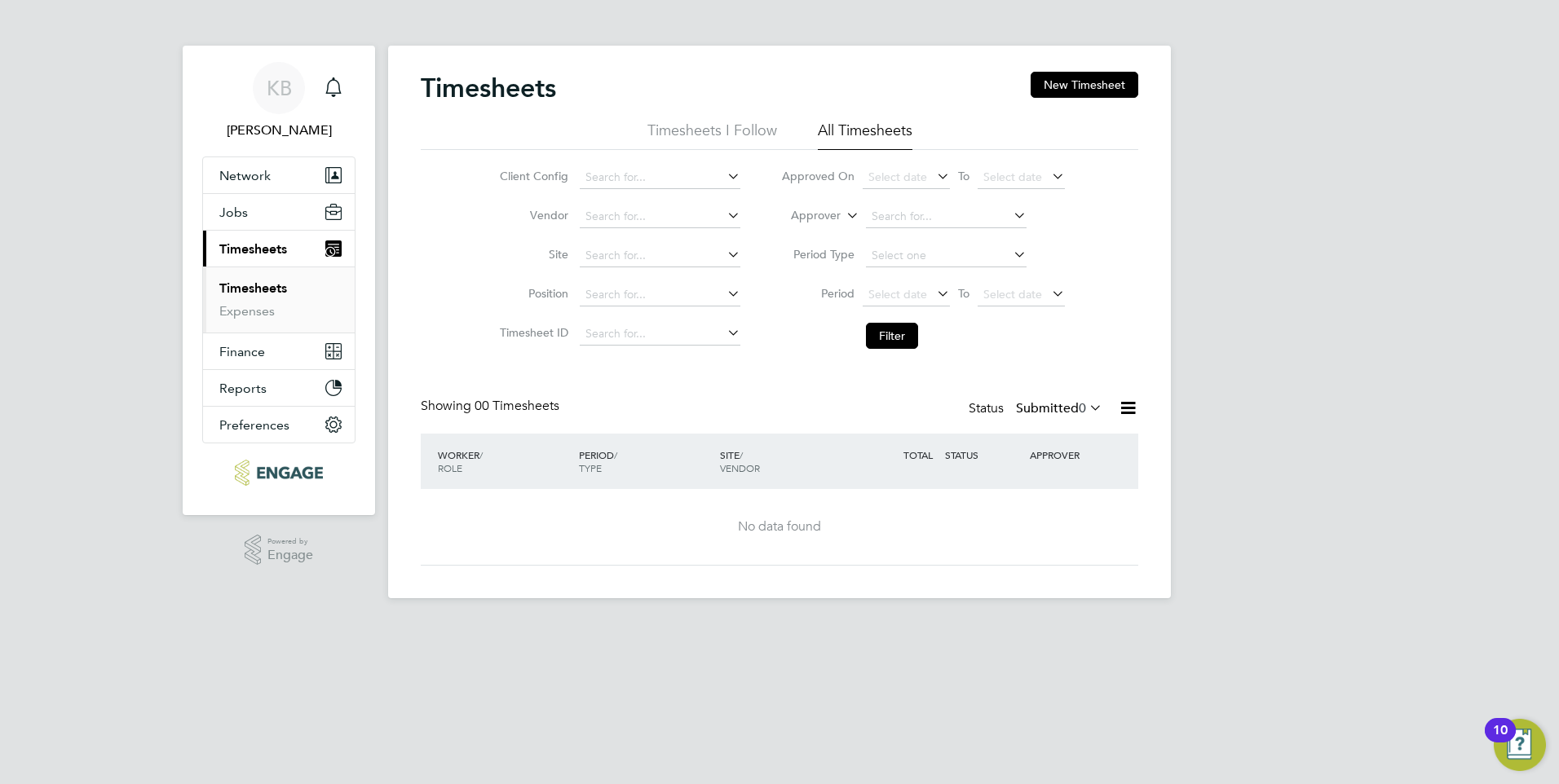
click at [1011, 213] on icon at bounding box center [1011, 215] width 0 height 23
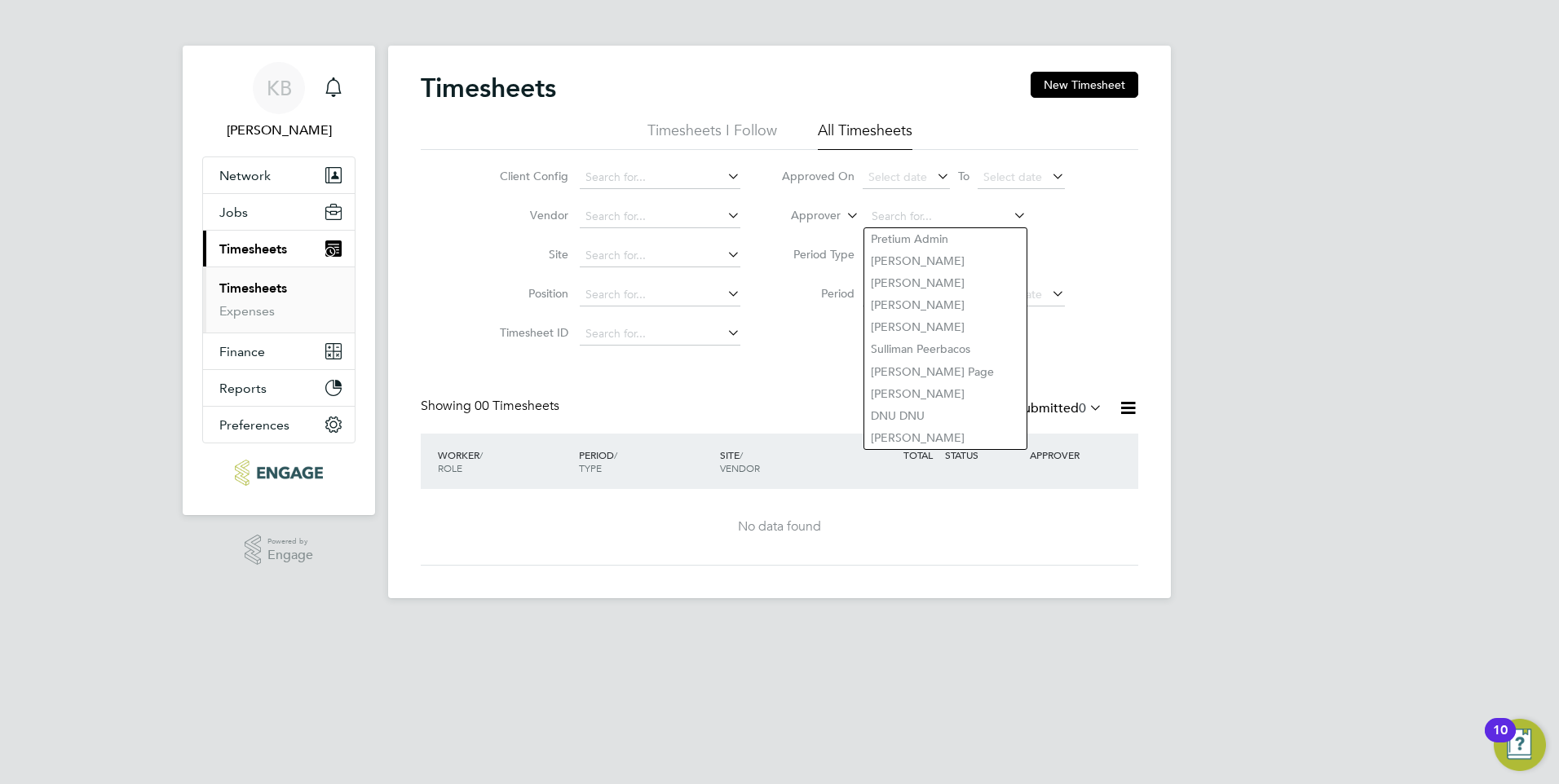
click at [1186, 279] on div "KB Kerry Baker Notifications Applications: Network Sites Workers Jobs Positions…" at bounding box center [779, 312] width 1559 height 625
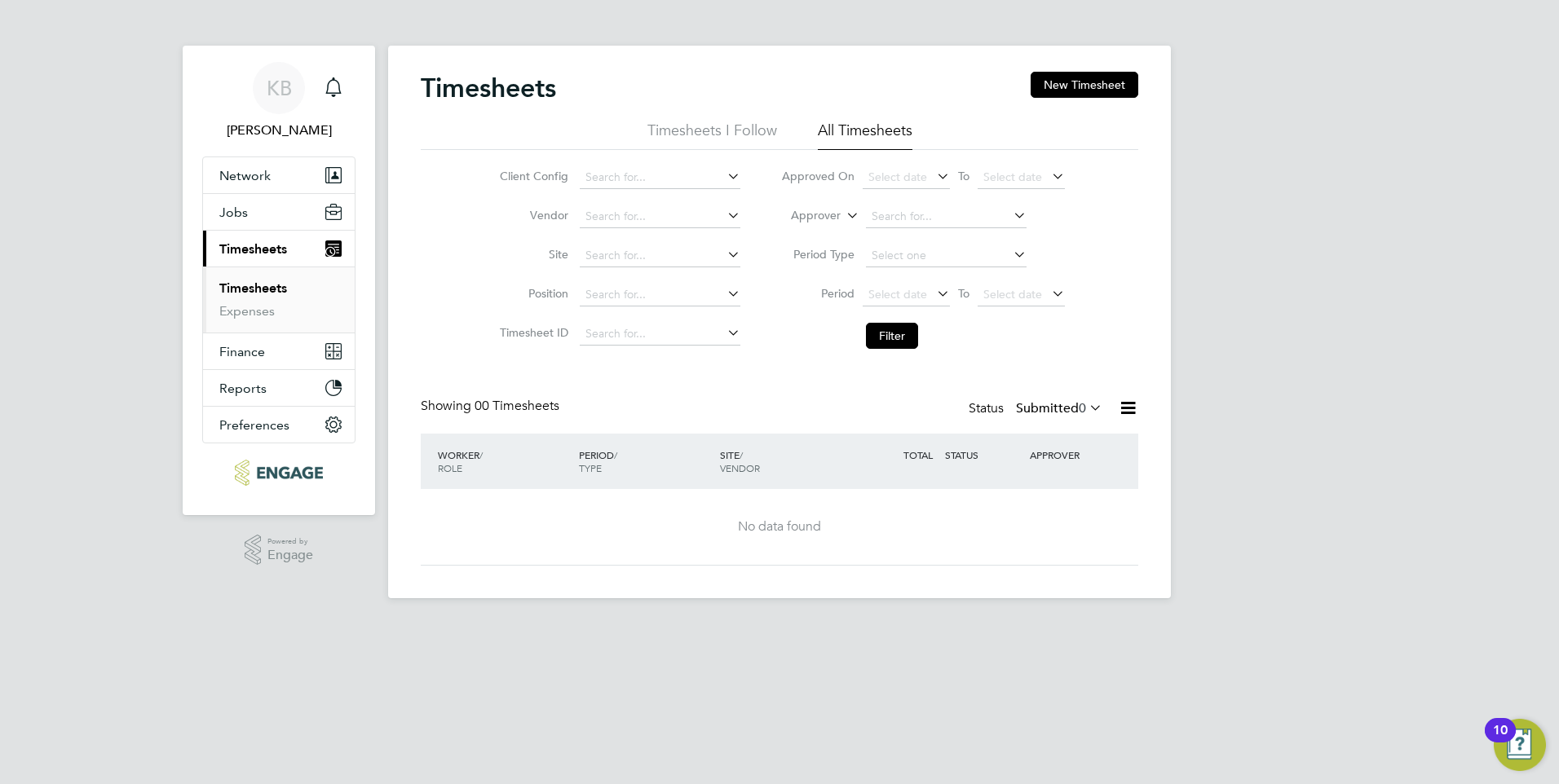
click at [1011, 251] on icon at bounding box center [1011, 254] width 0 height 23
click at [883, 330] on button "Filter" at bounding box center [892, 336] width 52 height 26
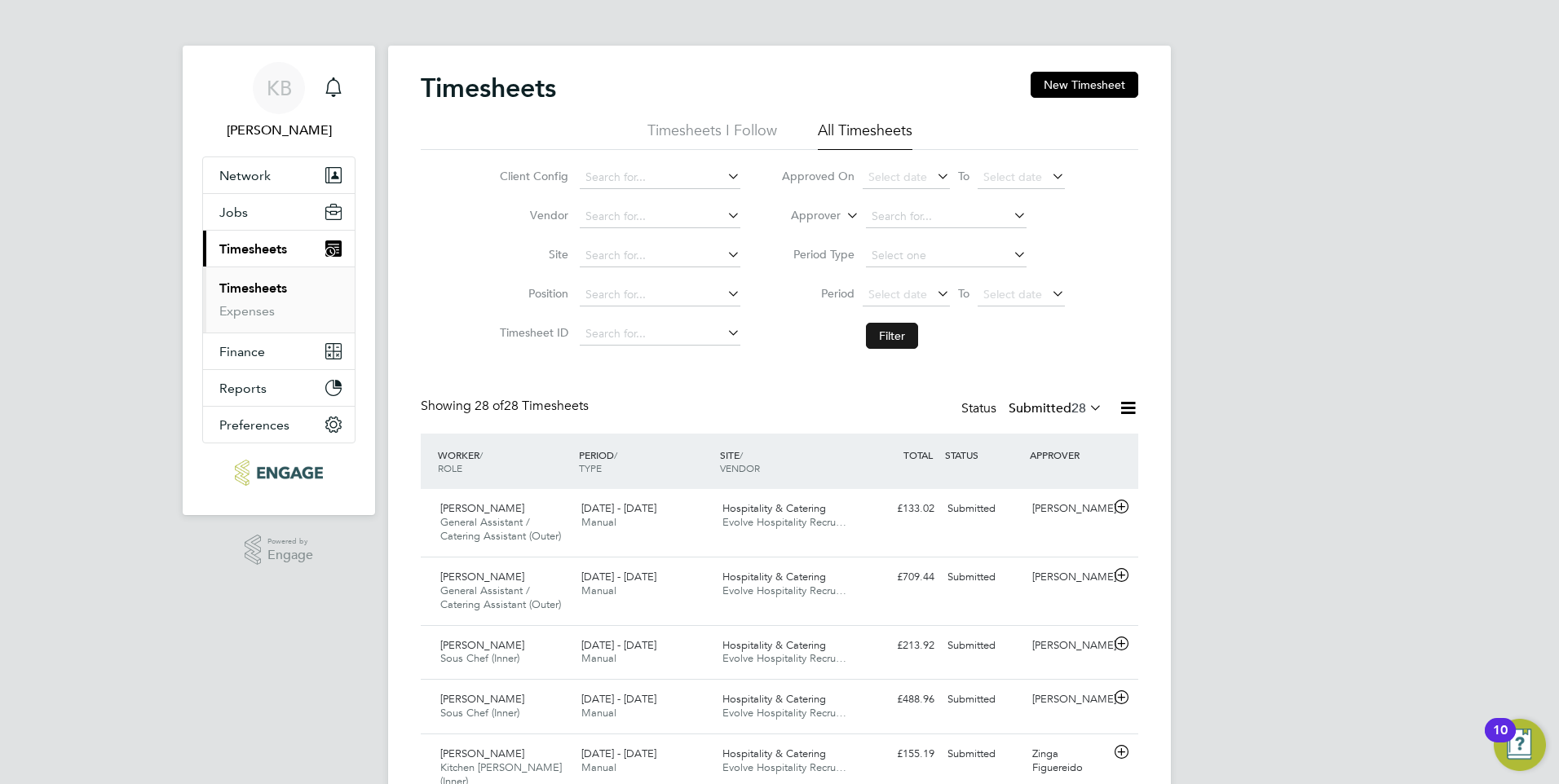
scroll to position [42, 142]
click at [949, 215] on input at bounding box center [946, 217] width 161 height 23
click at [937, 236] on li "Kerr y Baker" at bounding box center [970, 238] width 211 height 22
type input "[PERSON_NAME]"
click at [890, 333] on button "Filter" at bounding box center [892, 336] width 52 height 26
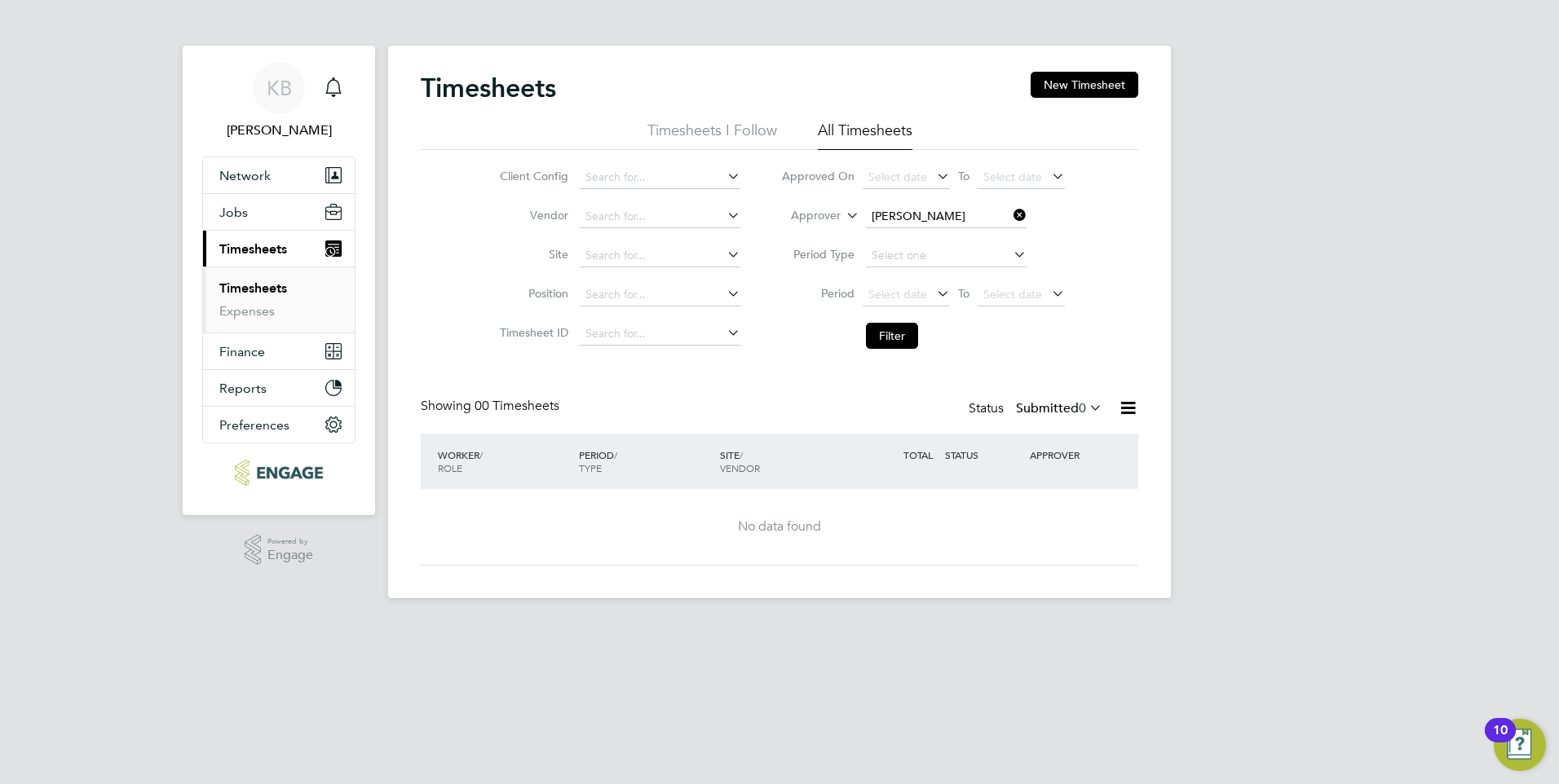
click at [254, 291] on link "Timesheets" at bounding box center [253, 288] width 68 height 16
click at [1011, 215] on icon at bounding box center [1011, 215] width 0 height 23
click at [904, 329] on button "Filter" at bounding box center [892, 336] width 52 height 26
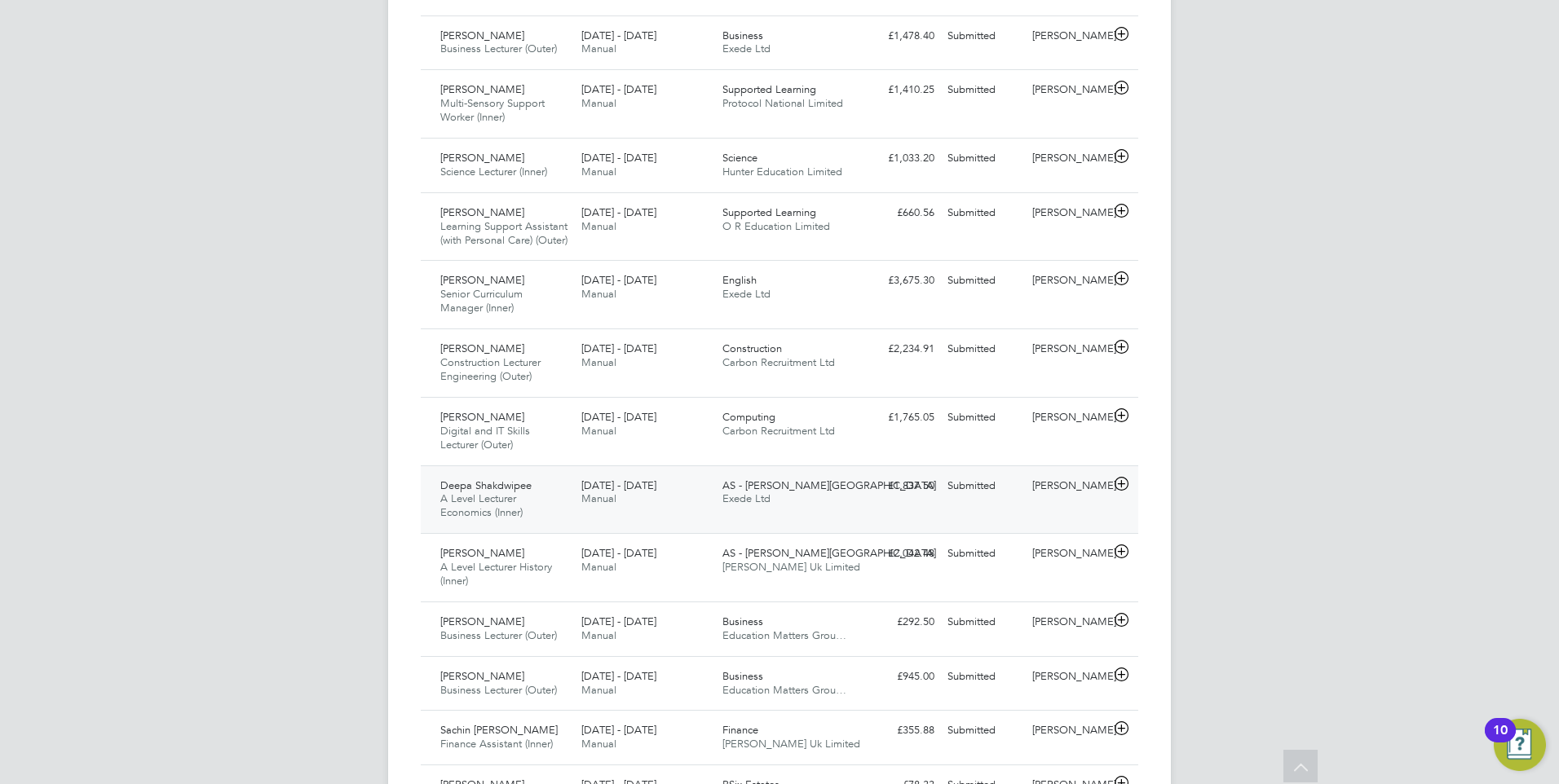
click at [743, 492] on span "AS - [PERSON_NAME][GEOGRAPHIC_DATA]" at bounding box center [829, 486] width 213 height 14
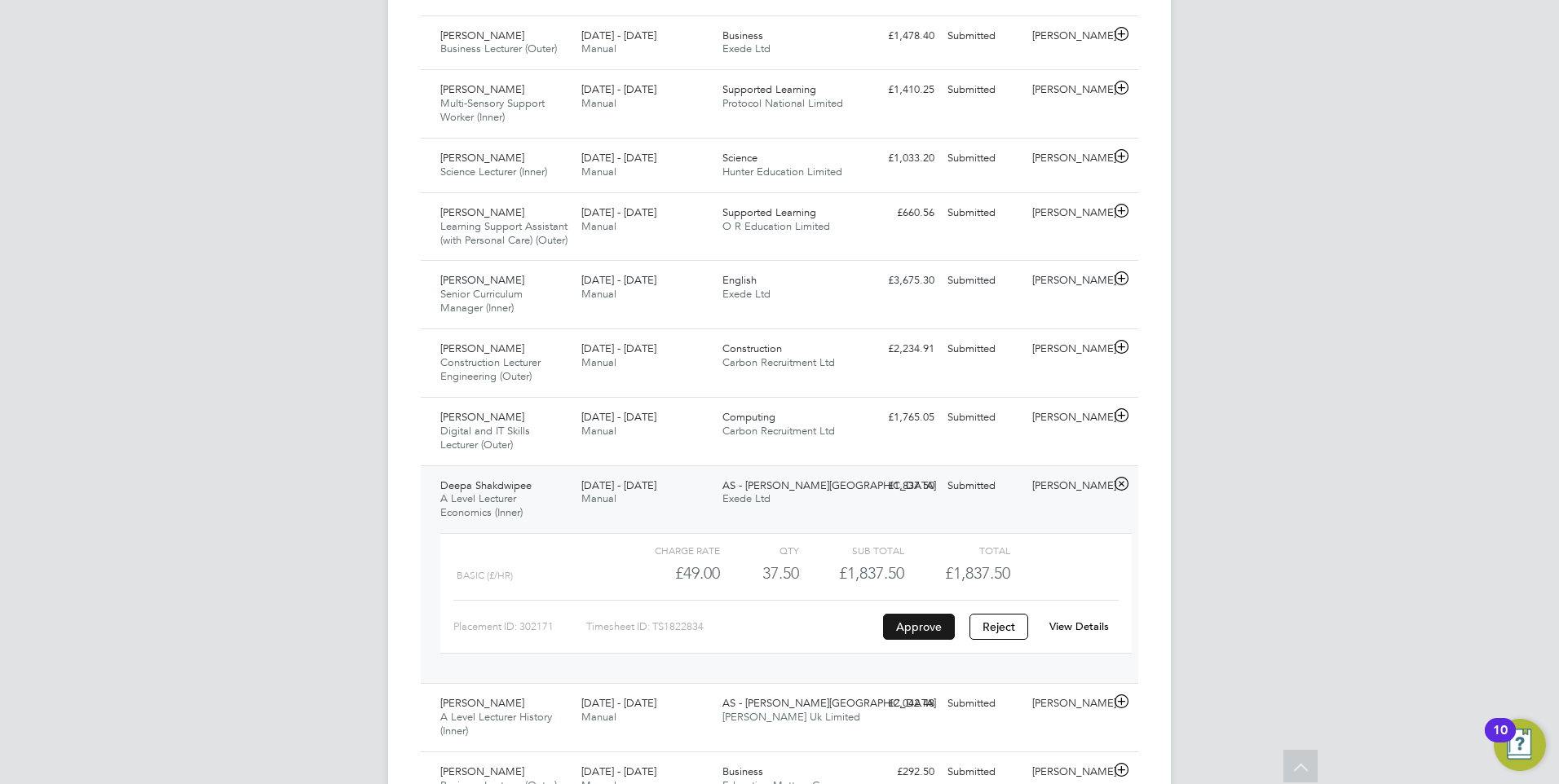
click at [922, 622] on button "Approve" at bounding box center [919, 627] width 71 height 26
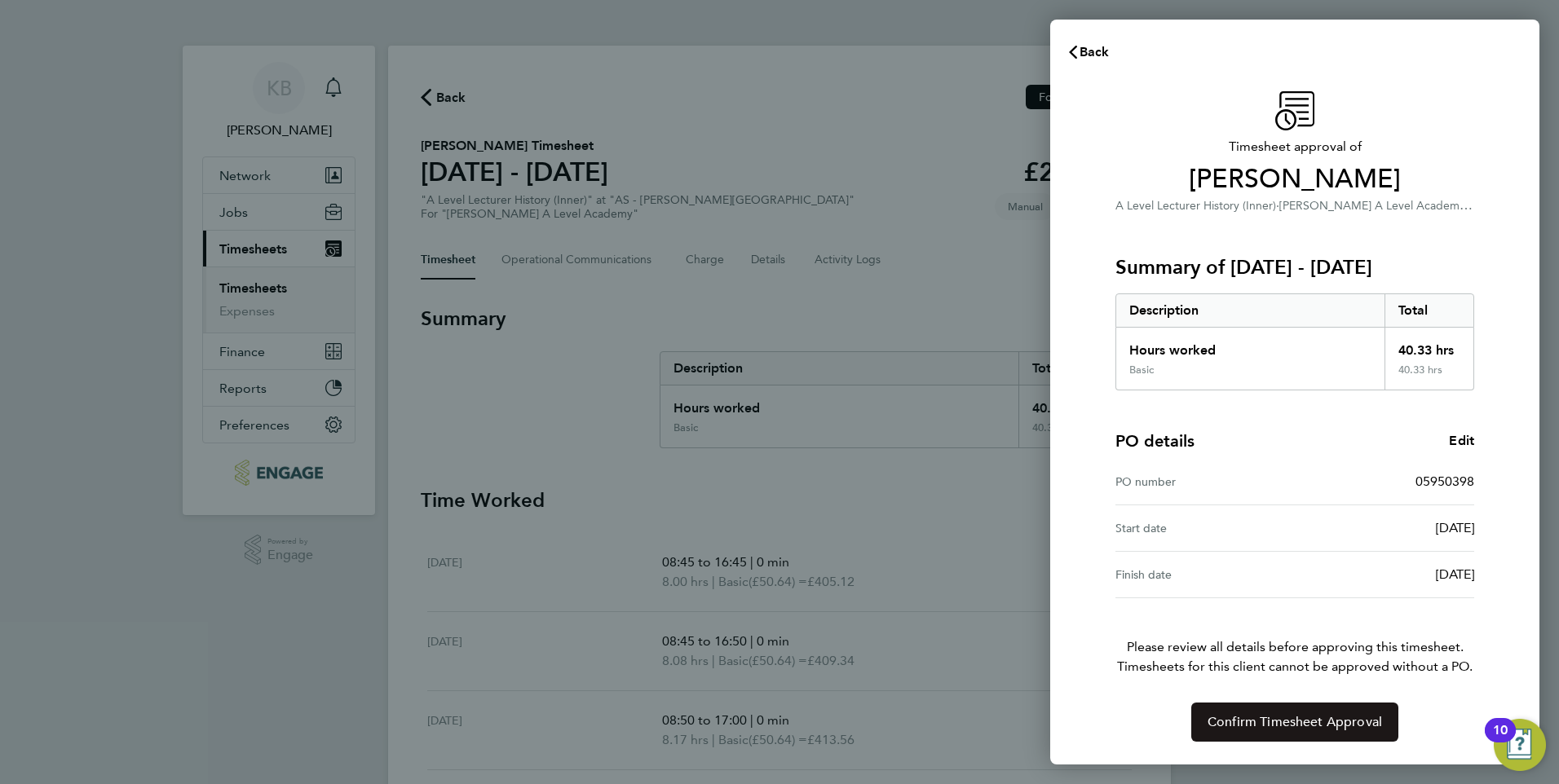
click at [1272, 718] on span "Confirm Timesheet Approval" at bounding box center [1294, 722] width 174 height 17
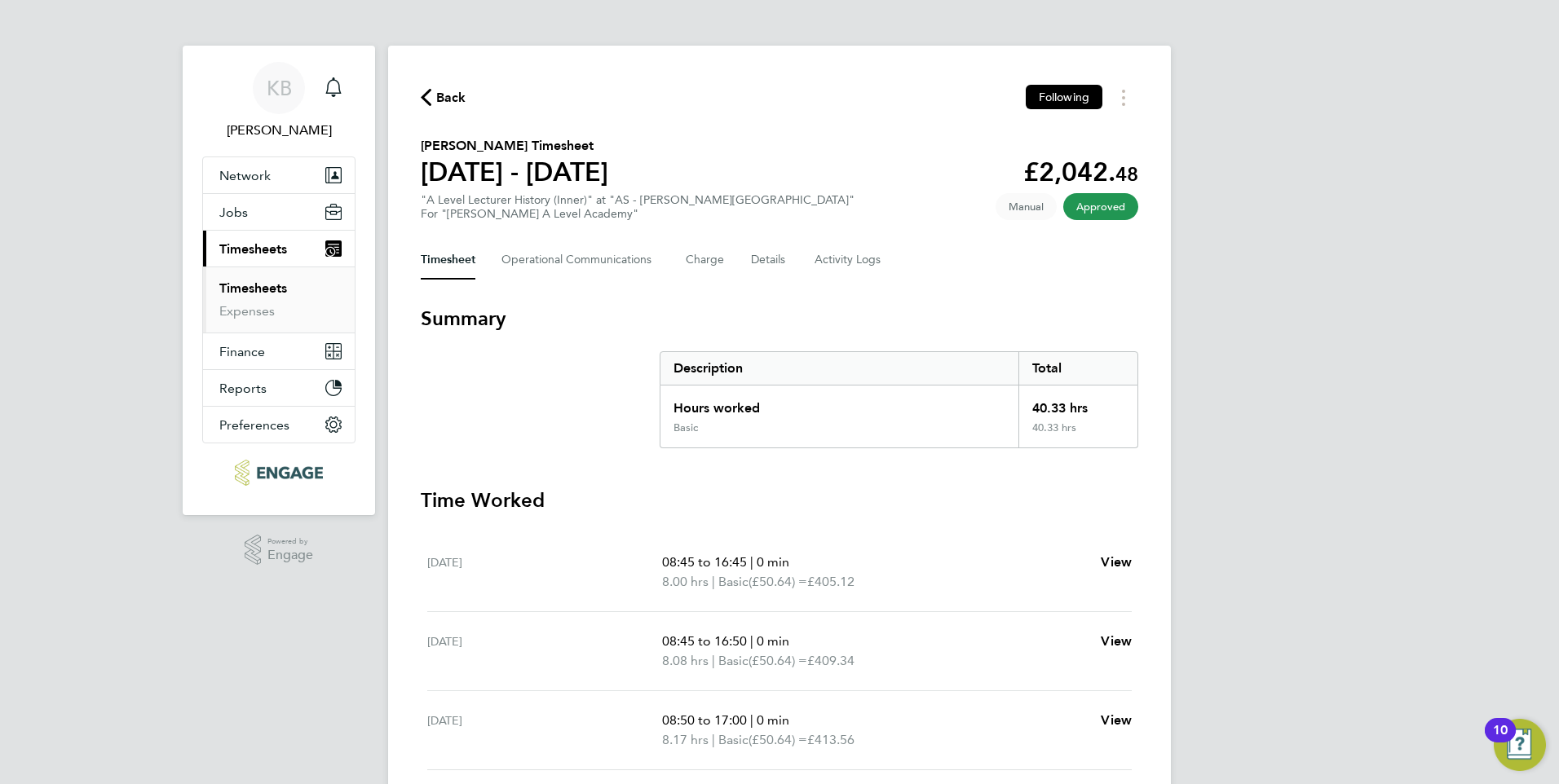
click at [255, 291] on link "Timesheets" at bounding box center [253, 288] width 68 height 16
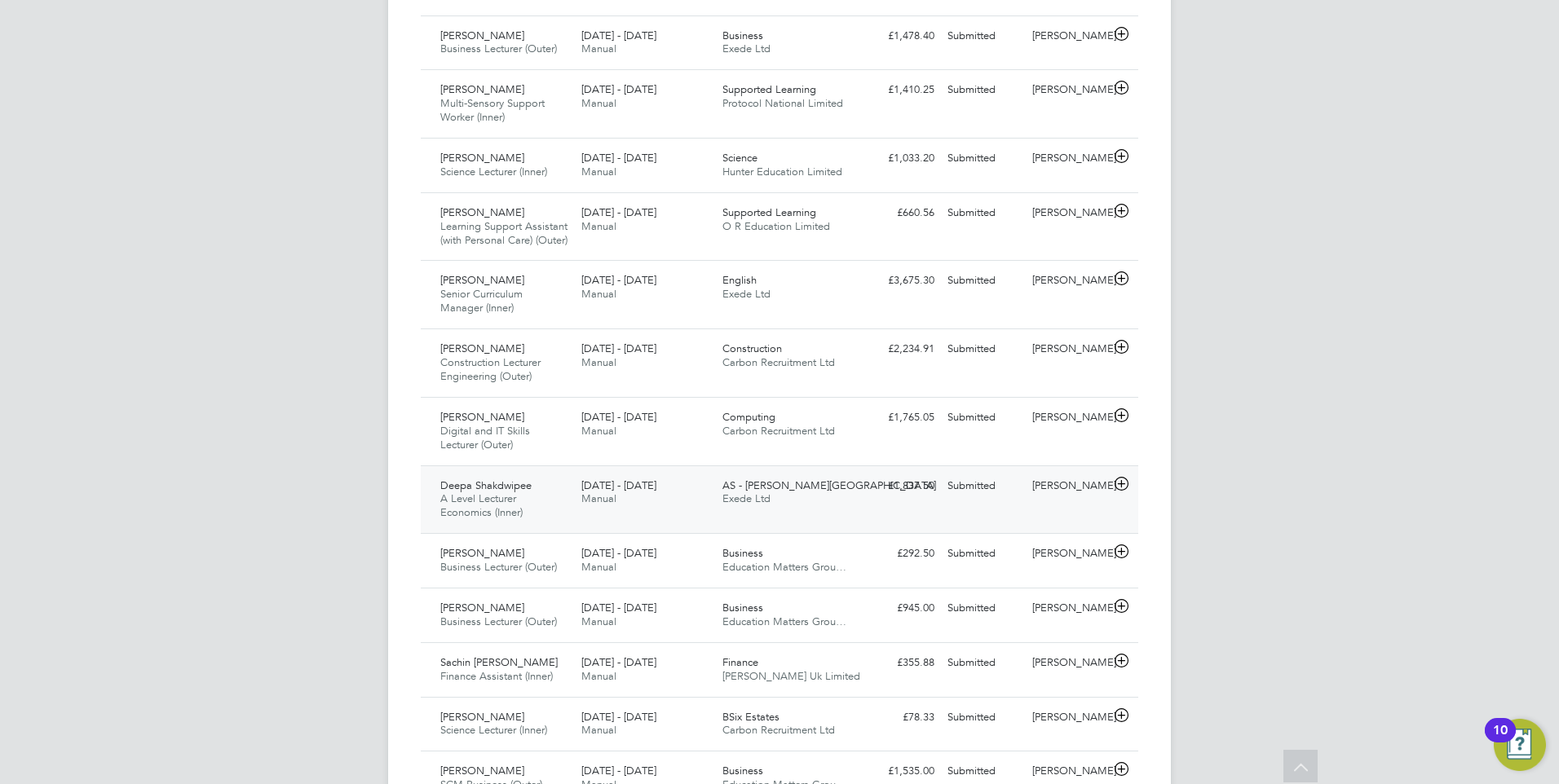
click at [754, 492] on span "AS - [PERSON_NAME][GEOGRAPHIC_DATA]" at bounding box center [829, 486] width 213 height 14
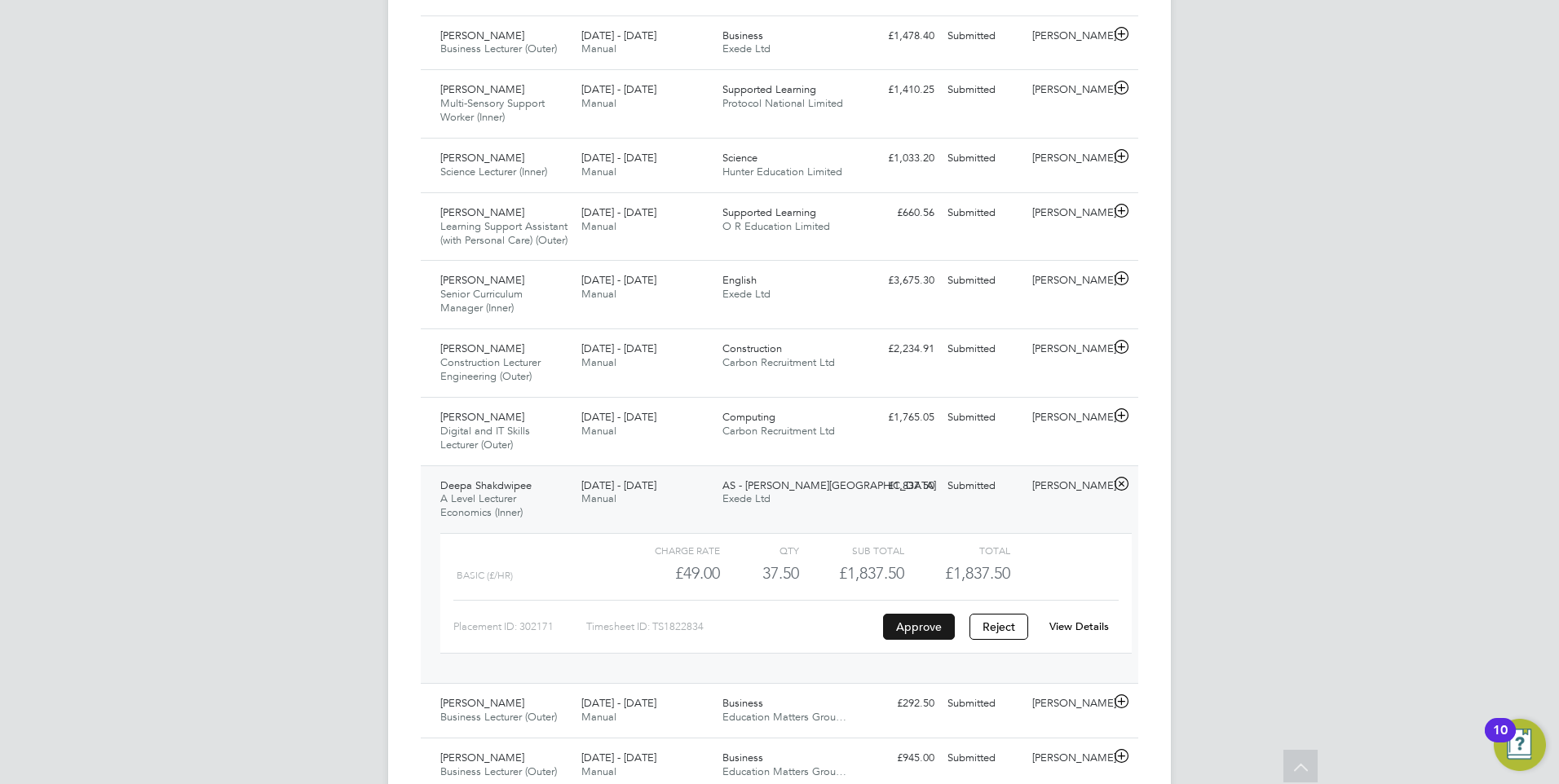
click at [909, 620] on button "Approve" at bounding box center [919, 627] width 71 height 26
click at [916, 625] on button "Approve" at bounding box center [919, 627] width 71 height 26
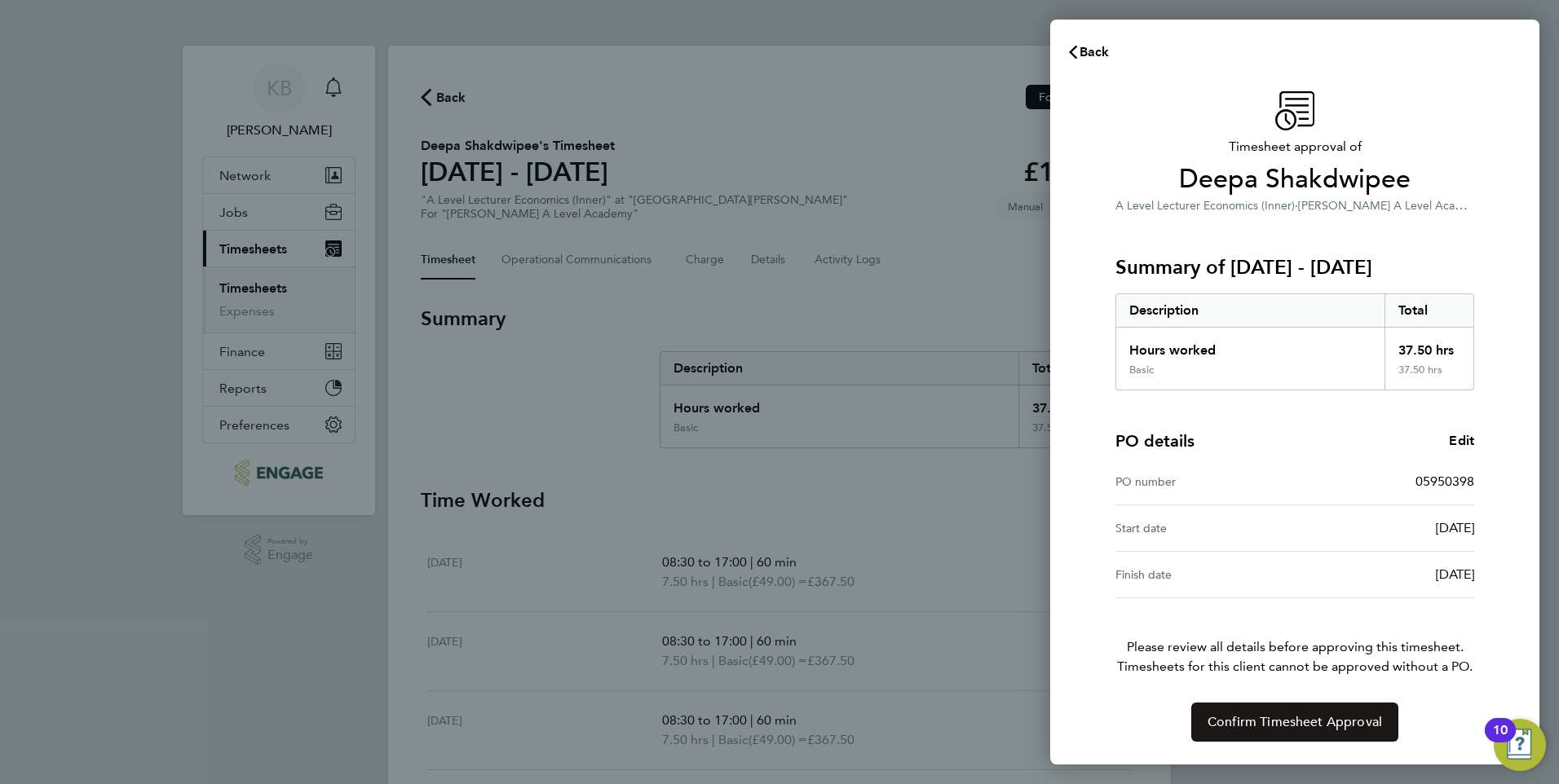
click at [1300, 721] on span "Confirm Timesheet Approval" at bounding box center [1294, 722] width 174 height 17
click at [1314, 717] on span "Confirm Timesheet Approval" at bounding box center [1294, 722] width 174 height 17
click at [1316, 726] on span "Confirm Timesheet Approval" at bounding box center [1294, 722] width 174 height 17
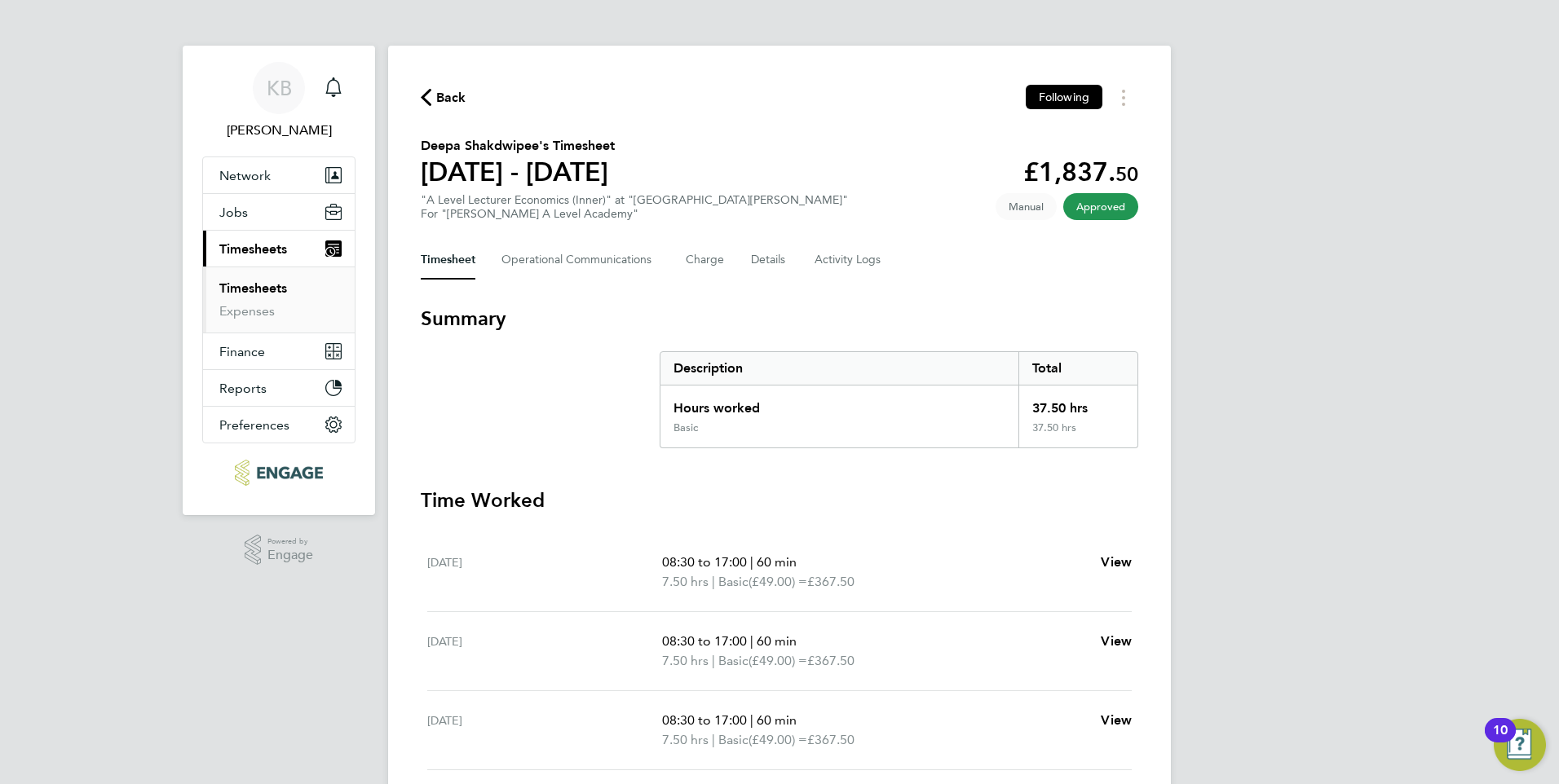
click at [259, 284] on link "Timesheets" at bounding box center [253, 288] width 68 height 16
